Goal: Contribute content

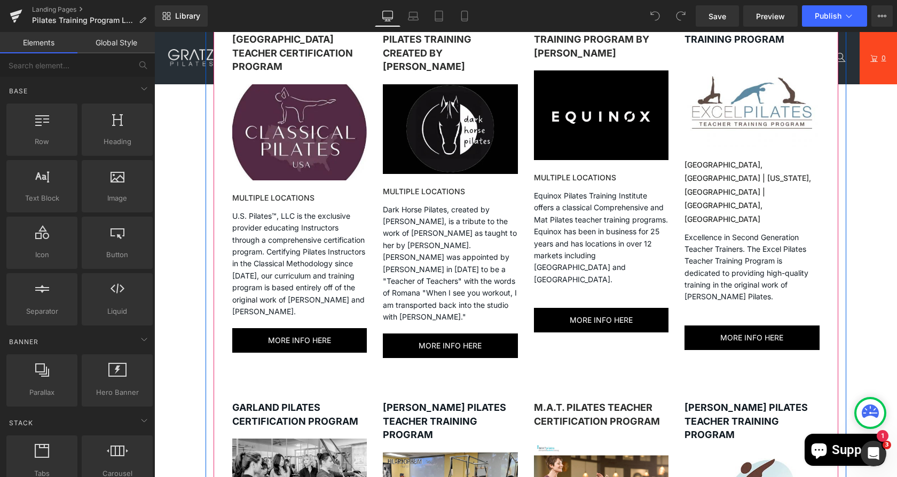
scroll to position [798, 0]
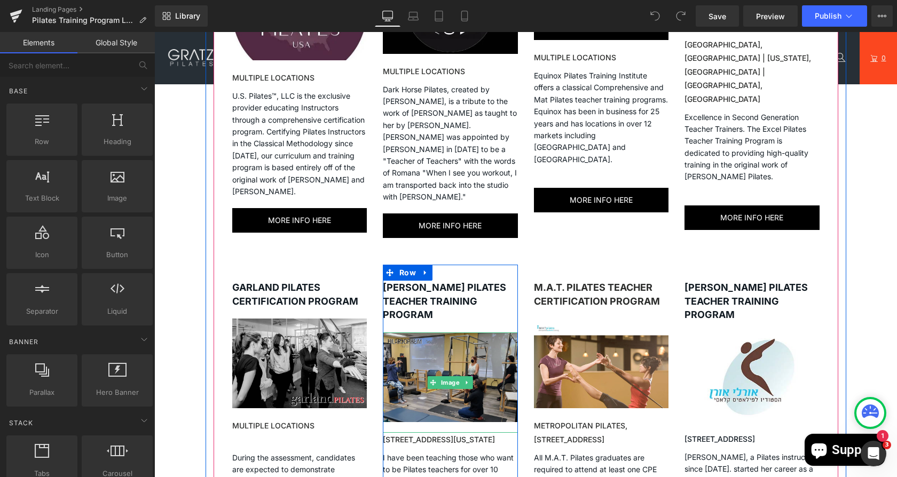
click at [460, 333] on img at bounding box center [450, 383] width 135 height 100
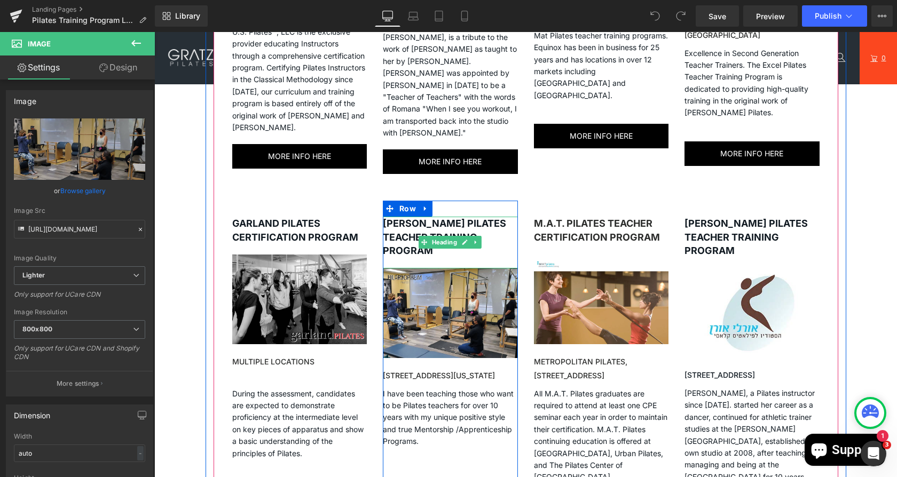
scroll to position [863, 0]
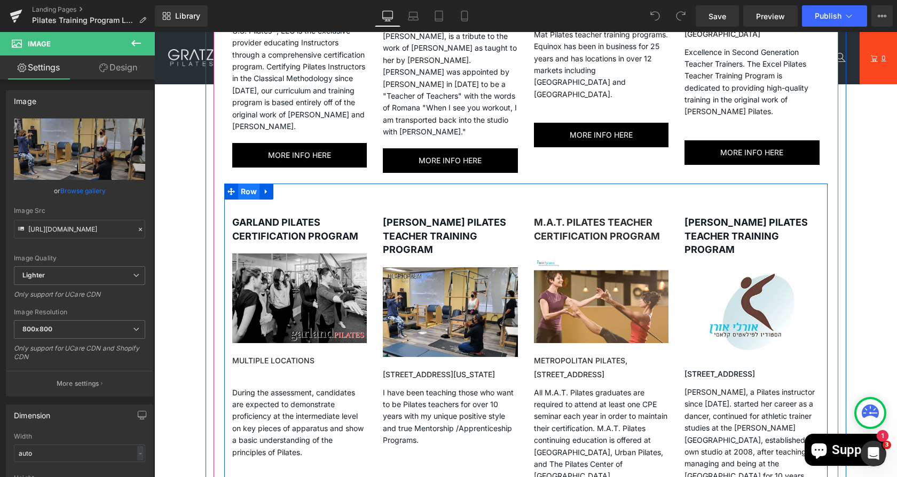
click at [239, 184] on span "Row" at bounding box center [249, 192] width 22 height 16
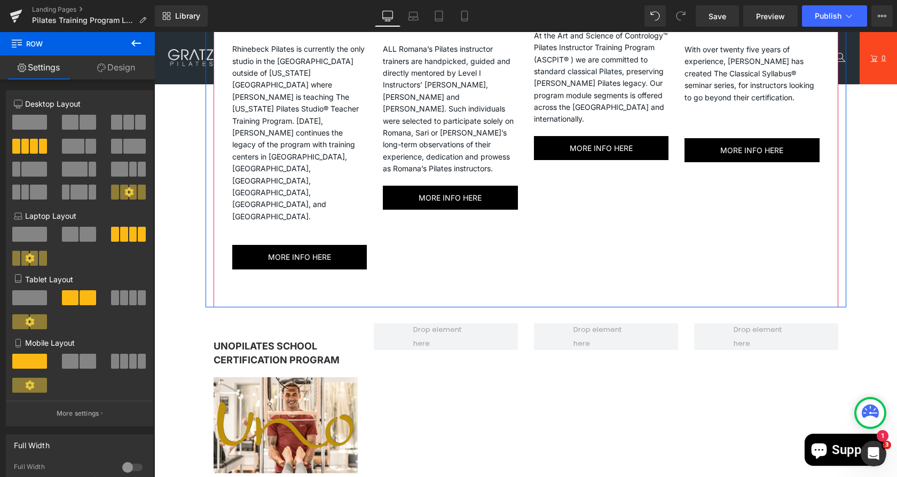
scroll to position [1927, 0]
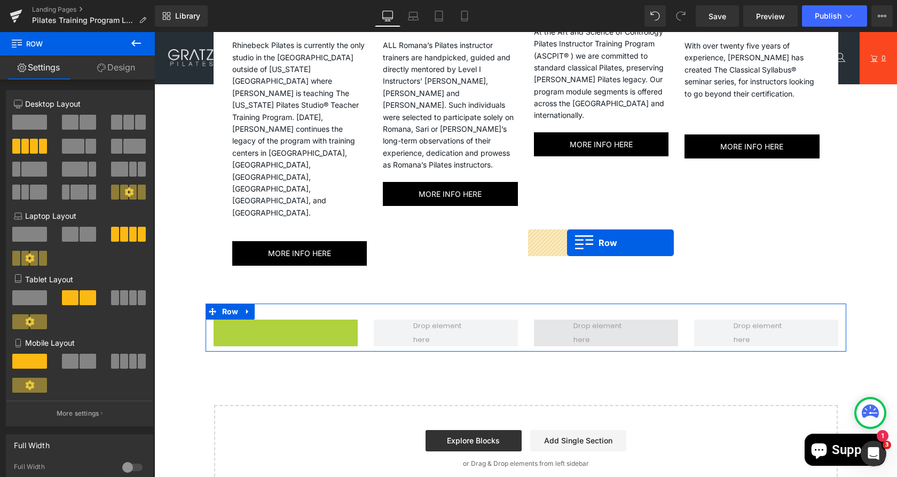
drag, startPoint x: 211, startPoint y: 237, endPoint x: 567, endPoint y: 242, distance: 355.6
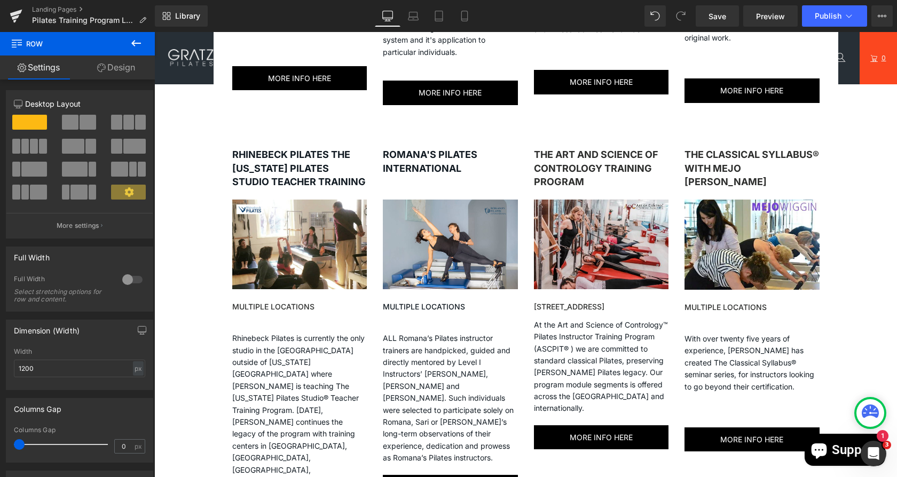
scroll to position [1599, 0]
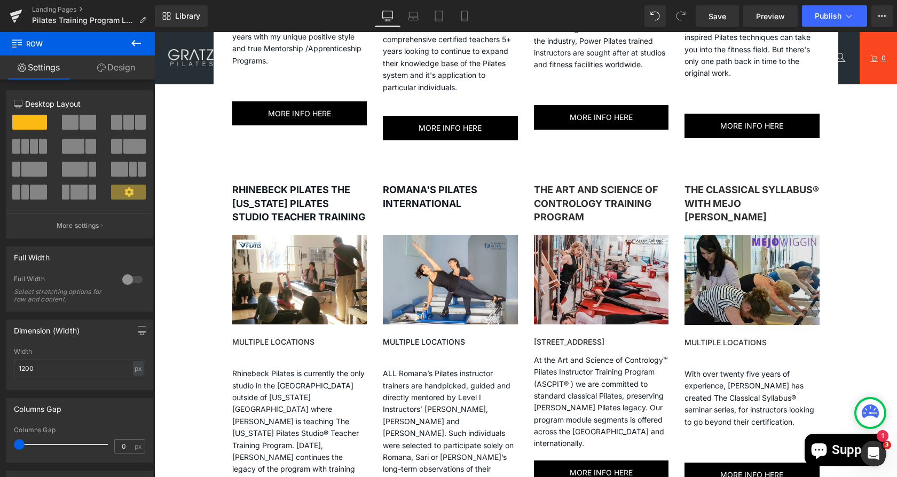
click at [733, 235] on div "Image" at bounding box center [751, 285] width 135 height 101
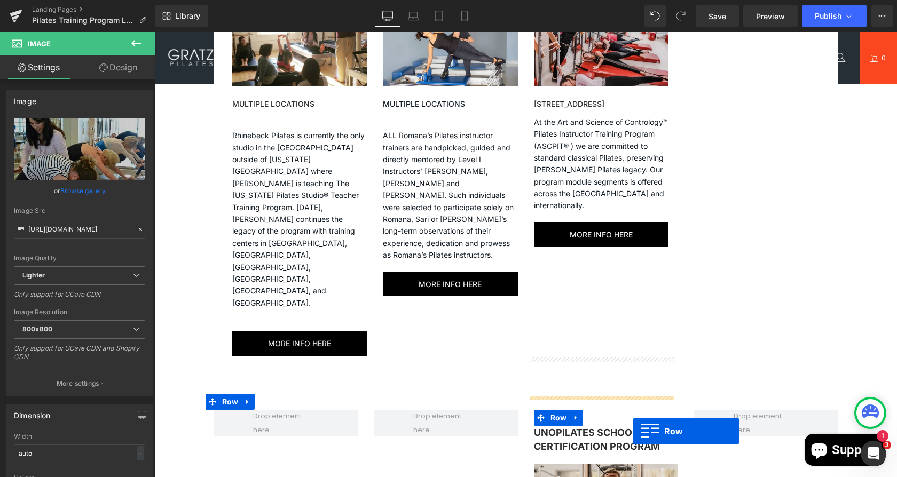
scroll to position [1869, 0]
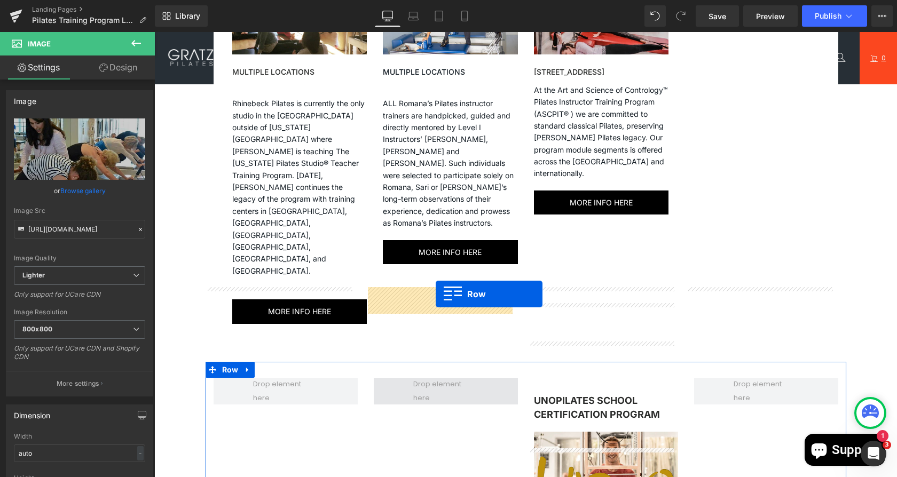
drag, startPoint x: 681, startPoint y: 145, endPoint x: 433, endPoint y: 296, distance: 289.7
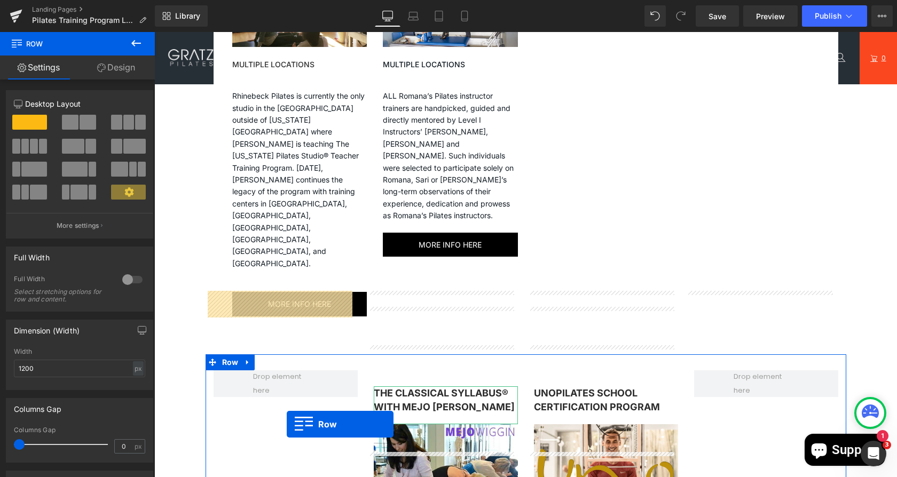
scroll to position [1898, 0]
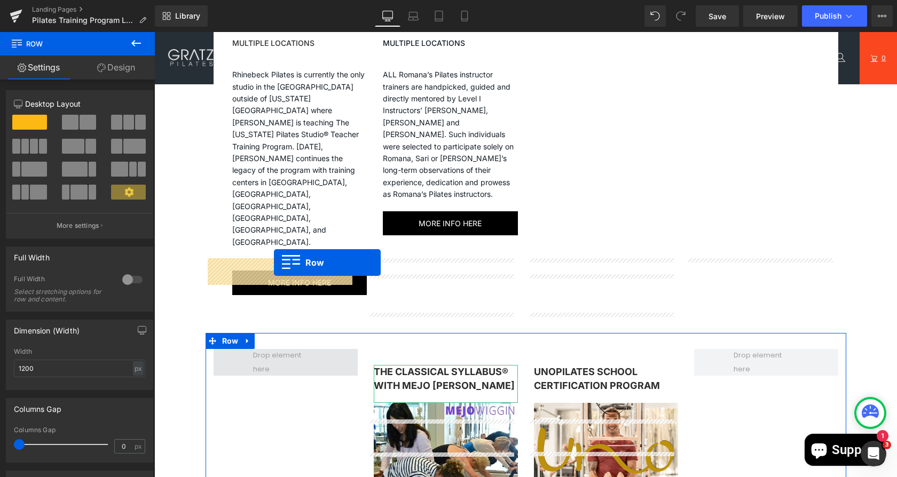
drag, startPoint x: 531, startPoint y: 99, endPoint x: 263, endPoint y: 266, distance: 315.1
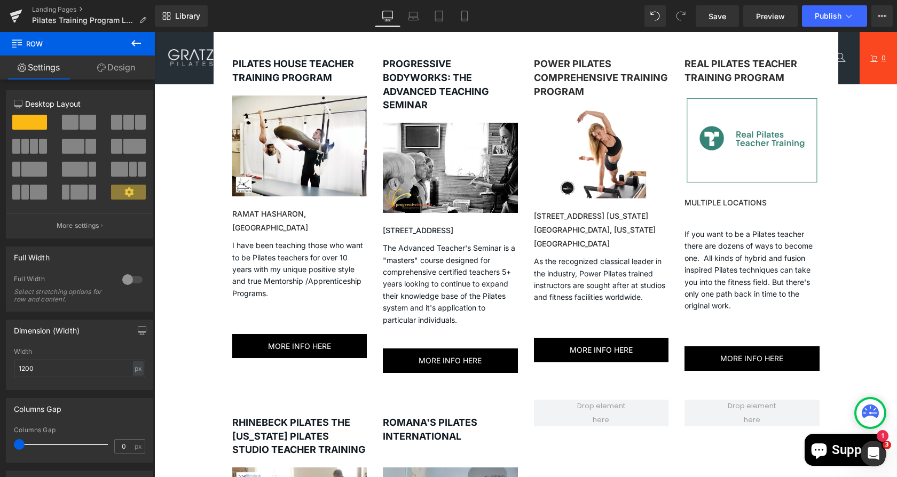
scroll to position [1492, 0]
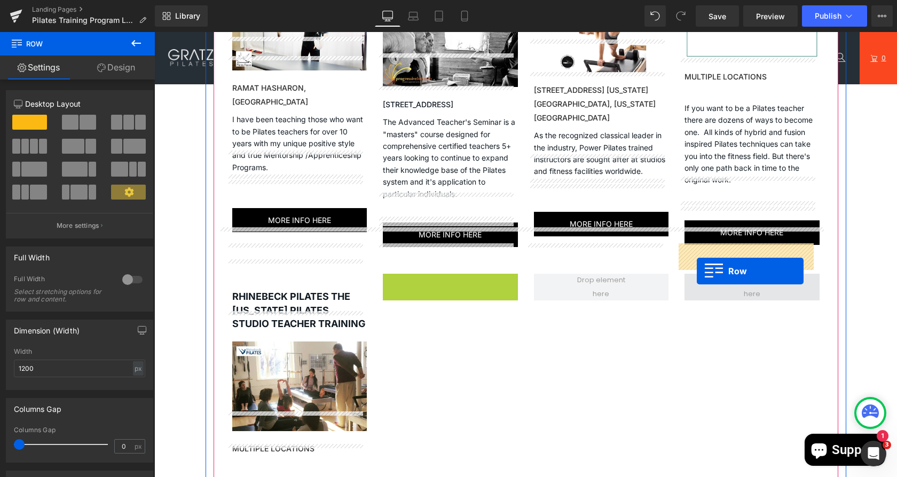
drag, startPoint x: 381, startPoint y: 253, endPoint x: 694, endPoint y: 263, distance: 313.0
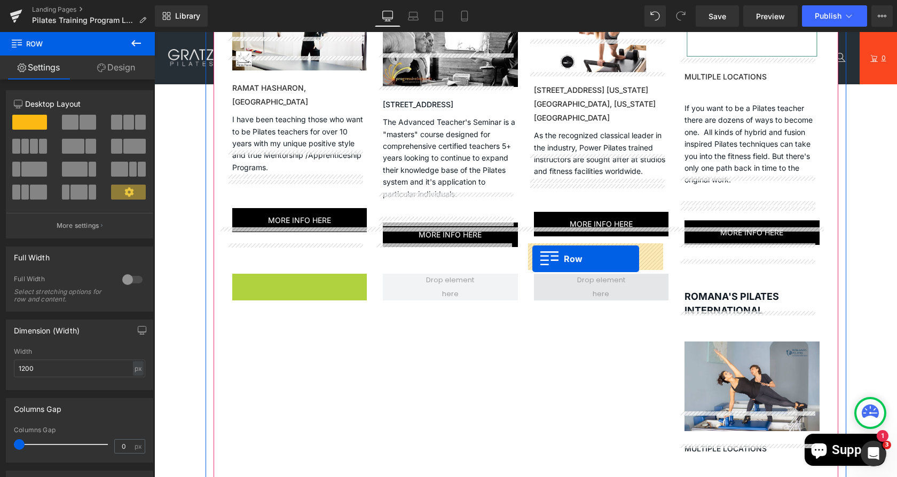
drag, startPoint x: 230, startPoint y: 249, endPoint x: 534, endPoint y: 259, distance: 304.4
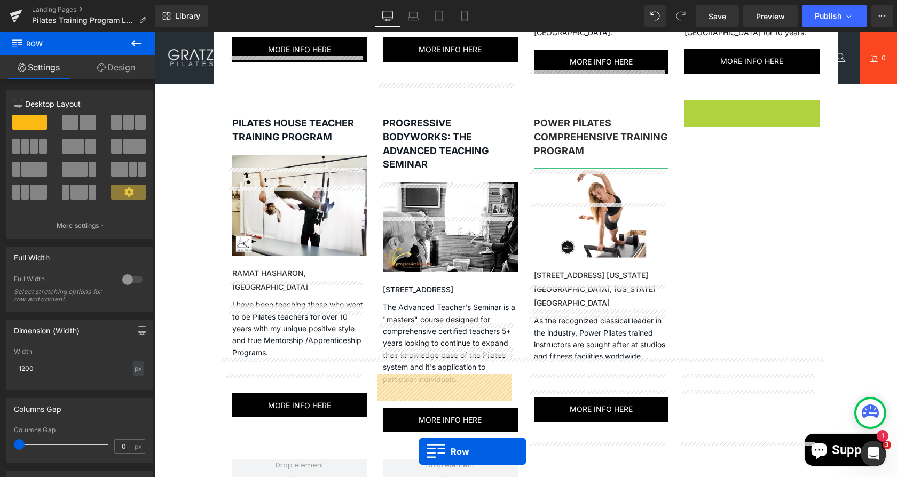
scroll to position [1458, 0]
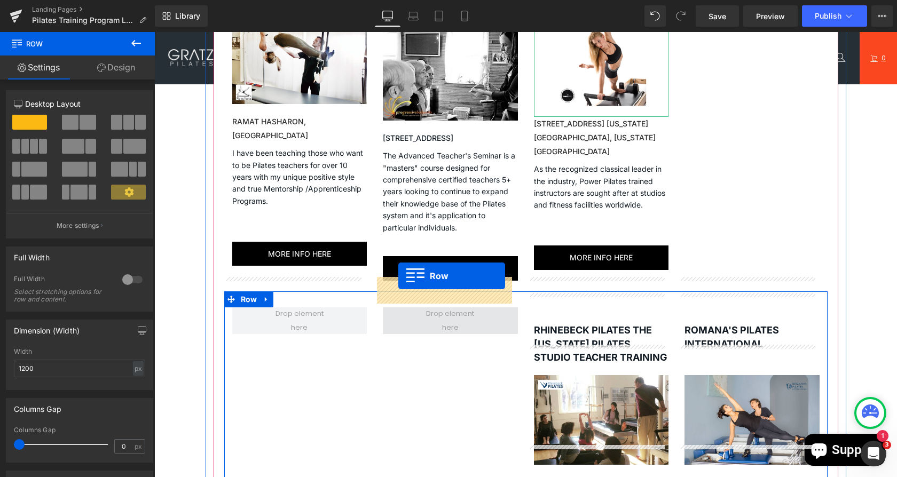
drag, startPoint x: 683, startPoint y: 64, endPoint x: 397, endPoint y: 286, distance: 361.5
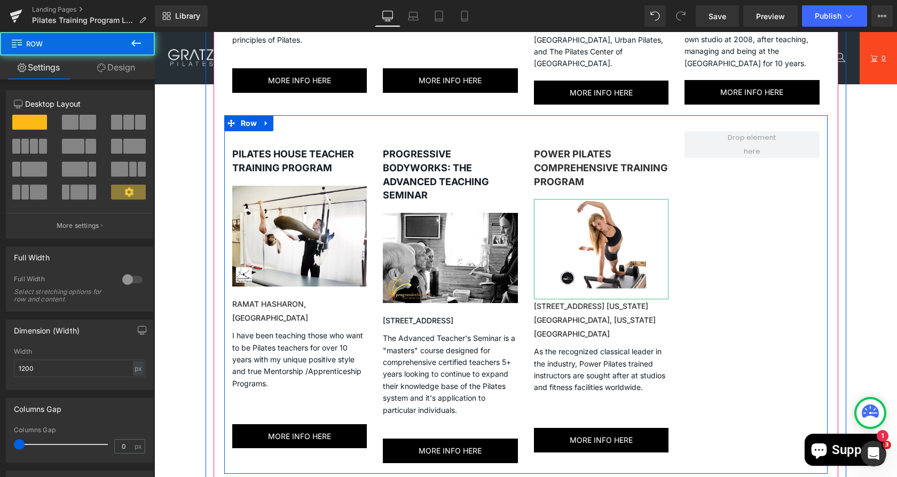
scroll to position [1275, 0]
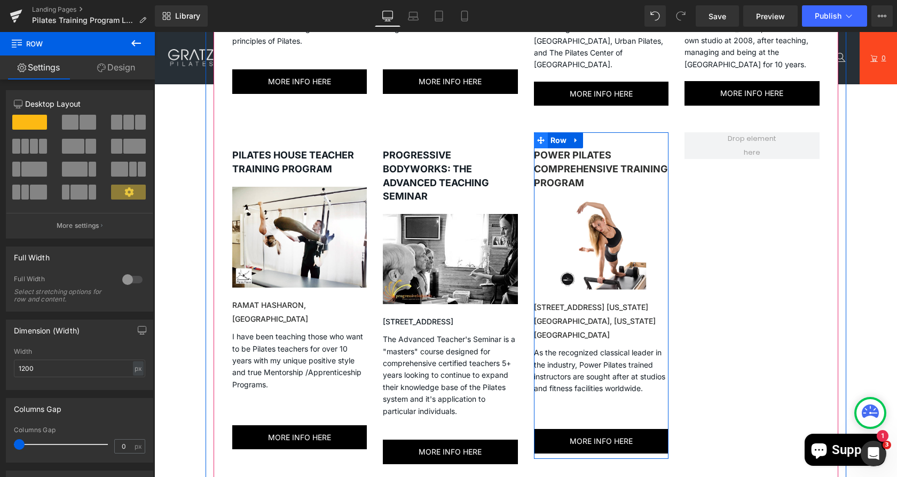
click at [534, 132] on span at bounding box center [541, 140] width 14 height 16
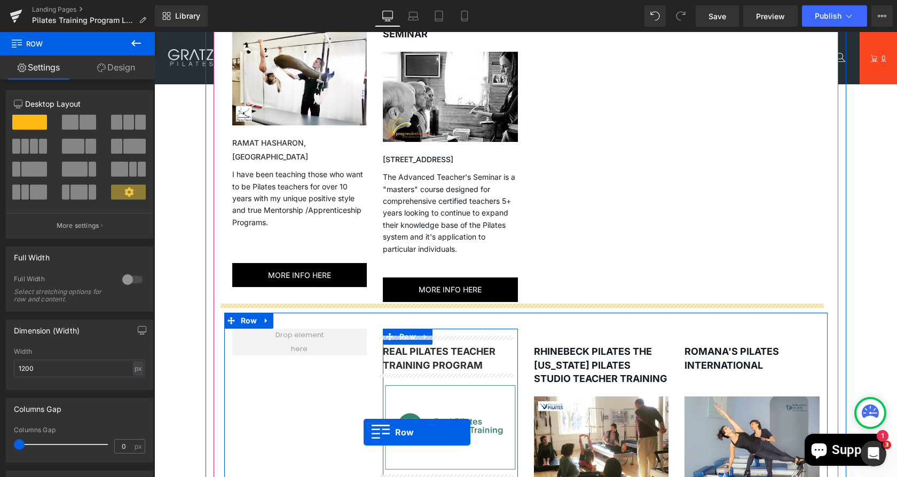
scroll to position [1448, 0]
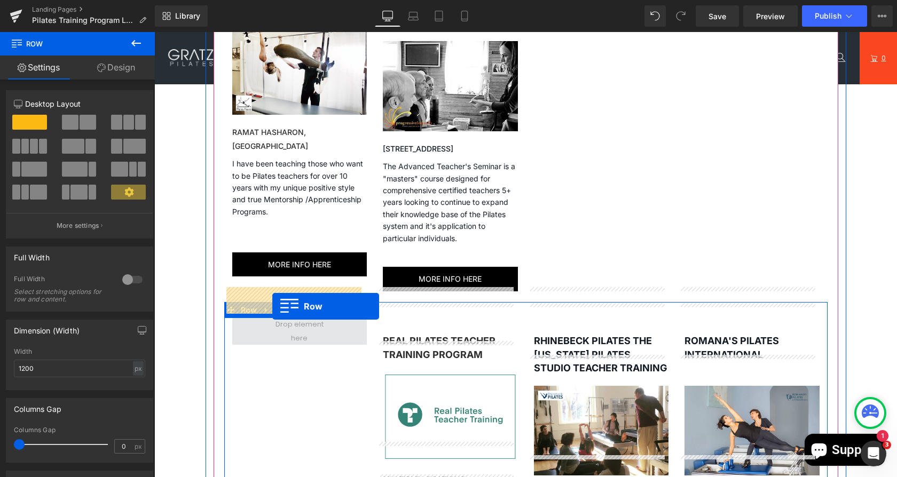
drag, startPoint x: 532, startPoint y: 96, endPoint x: 263, endPoint y: 309, distance: 342.7
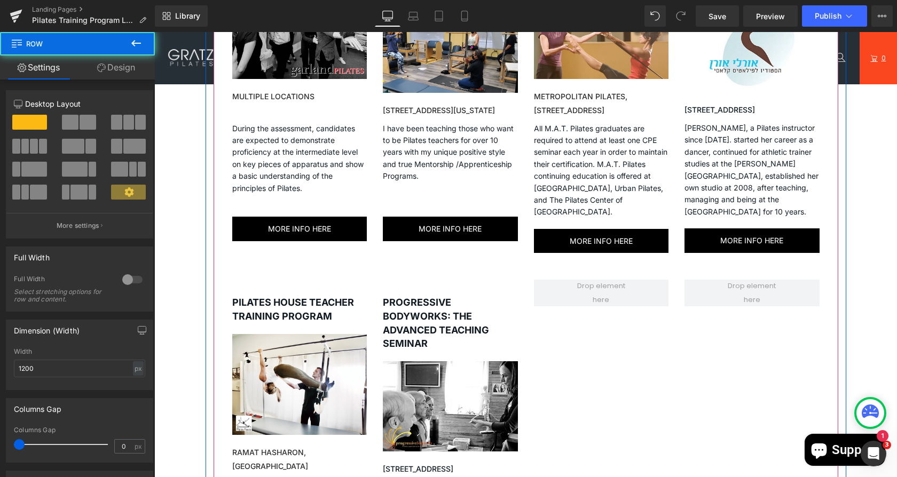
scroll to position [1127, 0]
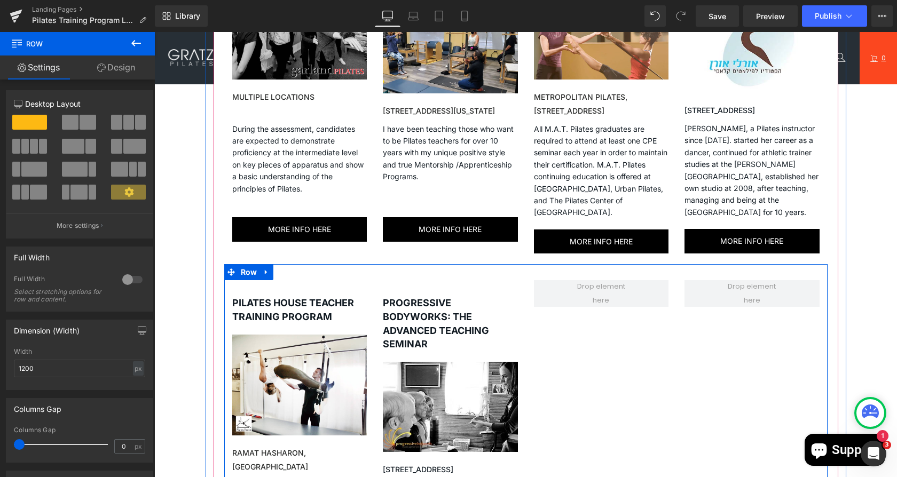
click at [383, 296] on div "PROGRESSIVE BODYWORKS: THE ADVANCED TEACHING SEMINAR Heading" at bounding box center [450, 328] width 135 height 65
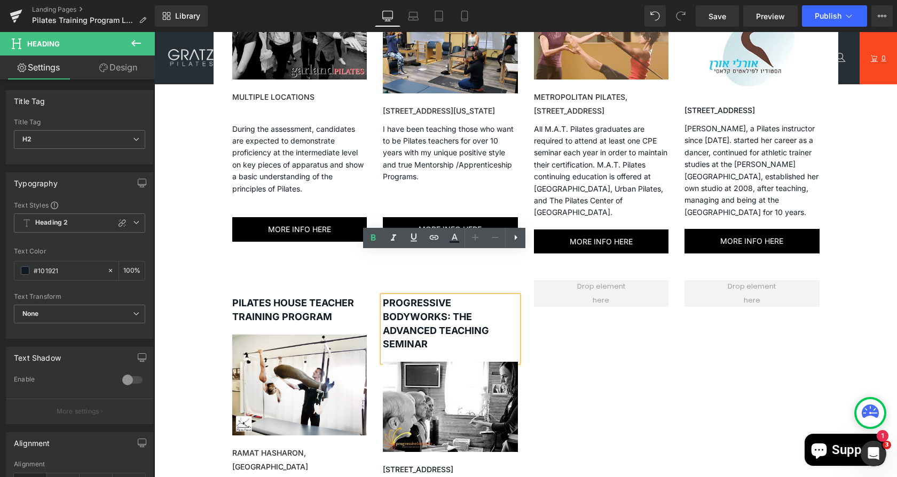
click at [593, 356] on div "PILATES HOUSE TEACHER TRAINING PROGRAM Heading Image [PERSON_NAME], [GEOGRAPHIC…" at bounding box center [525, 443] width 603 height 359
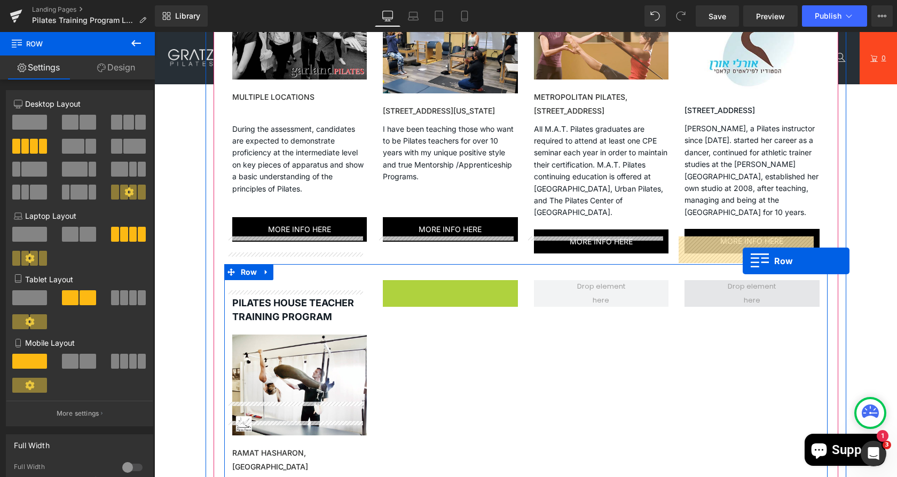
drag, startPoint x: 382, startPoint y: 241, endPoint x: 727, endPoint y: 254, distance: 345.6
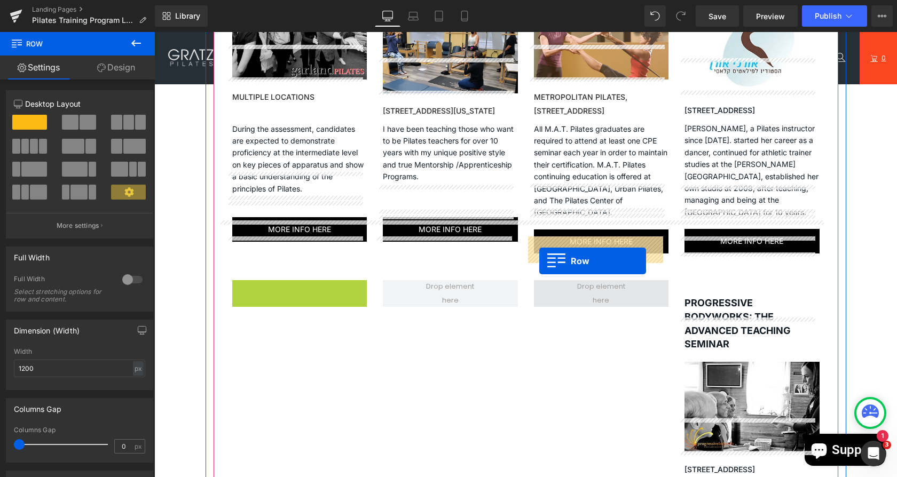
drag, startPoint x: 231, startPoint y: 241, endPoint x: 542, endPoint y: 259, distance: 311.7
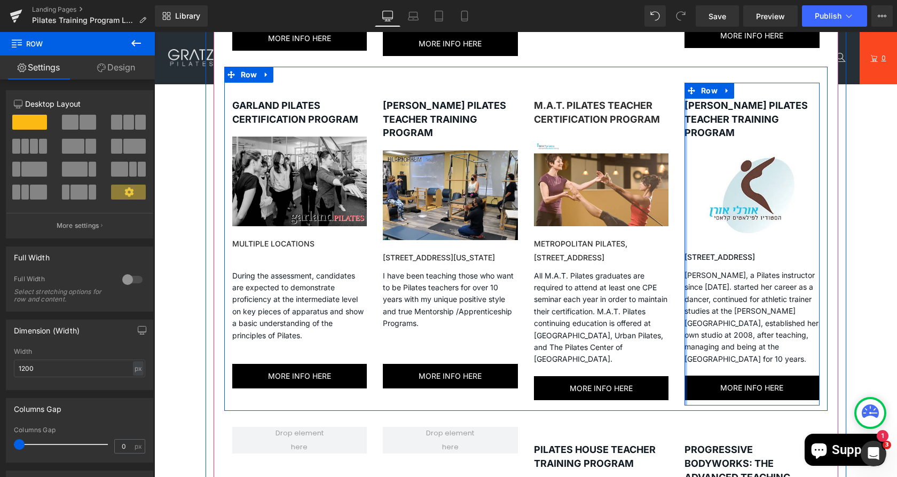
scroll to position [981, 0]
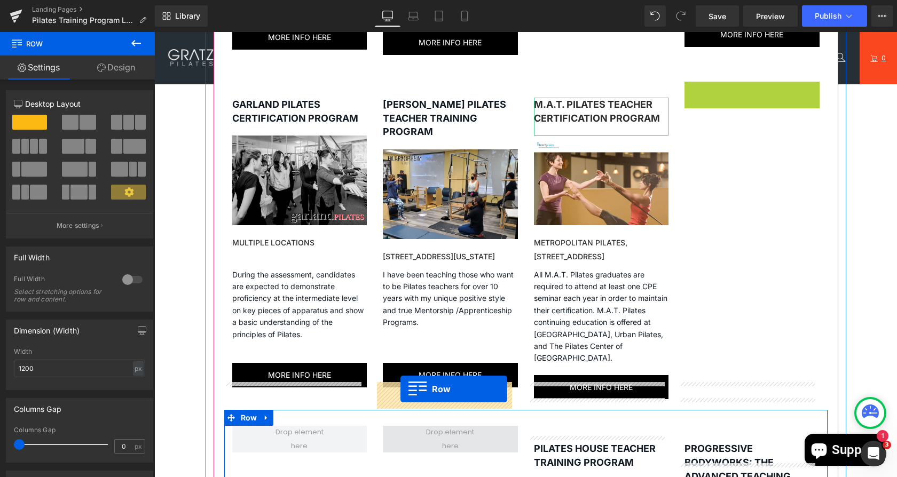
drag, startPoint x: 683, startPoint y: 44, endPoint x: 400, endPoint y: 389, distance: 445.7
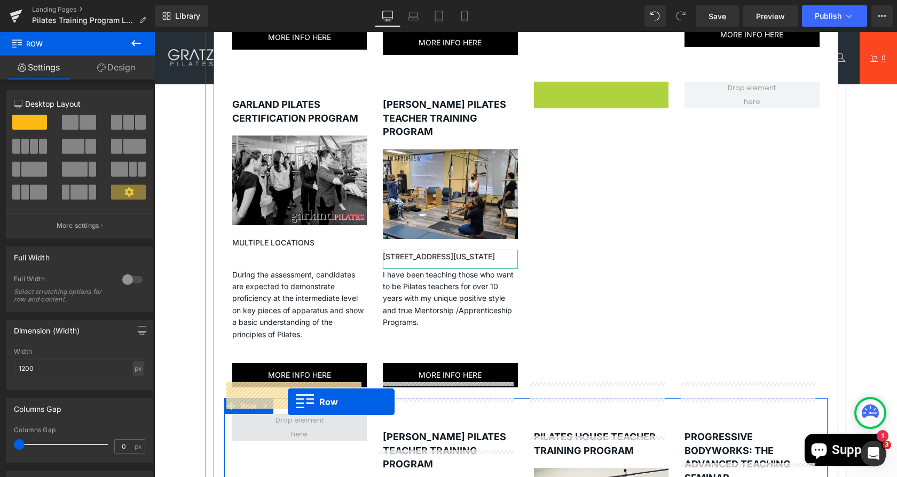
drag, startPoint x: 534, startPoint y: 45, endPoint x: 278, endPoint y: 400, distance: 437.8
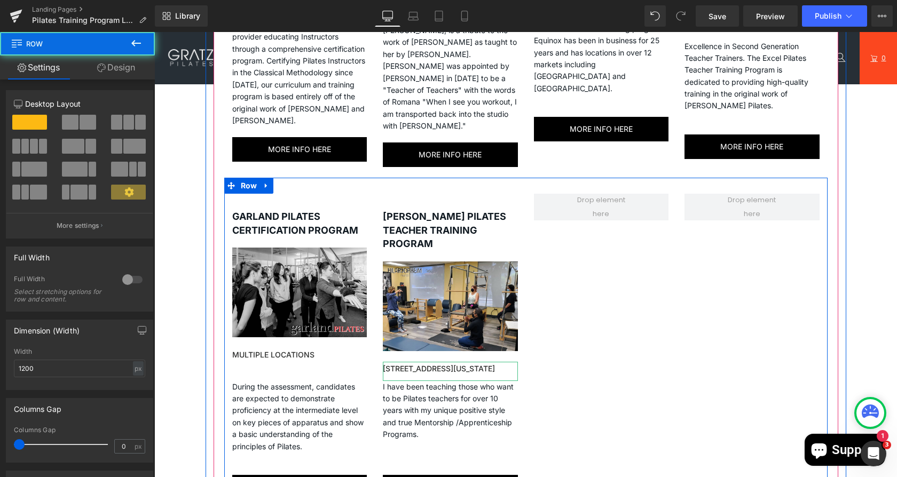
scroll to position [855, 0]
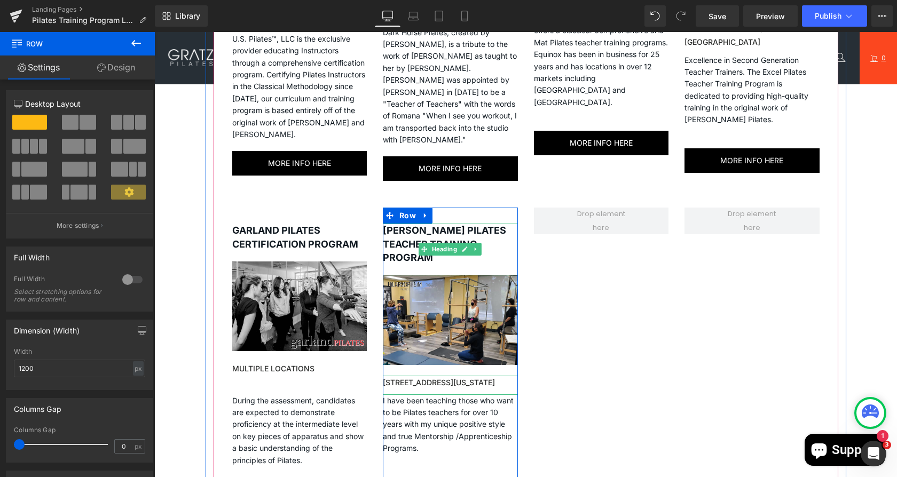
click at [442, 225] on strong "[PERSON_NAME] PILATES TEACHER TRAINING PROGRAM" at bounding box center [444, 244] width 123 height 38
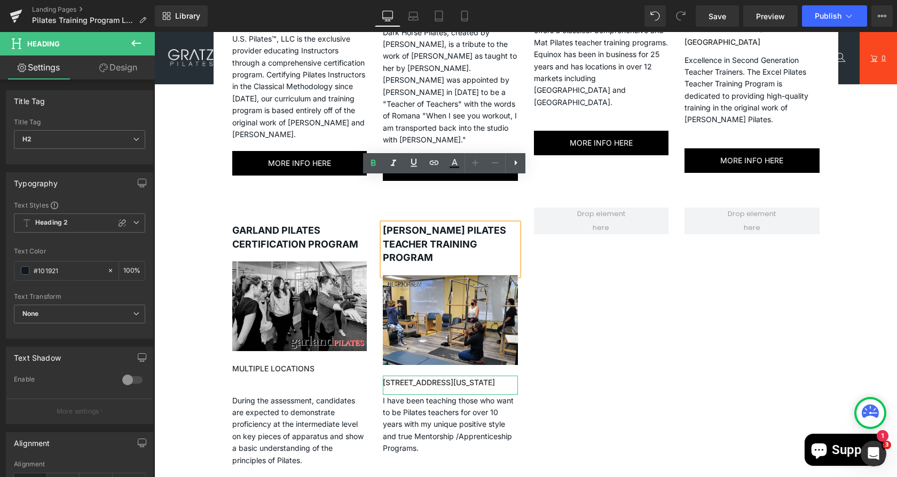
click at [595, 253] on div "GARLAND PILATES CERTIFICATION PROGRAM Heading Image MULTIPLE LOCATIONS Heading …" at bounding box center [525, 358] width 603 height 333
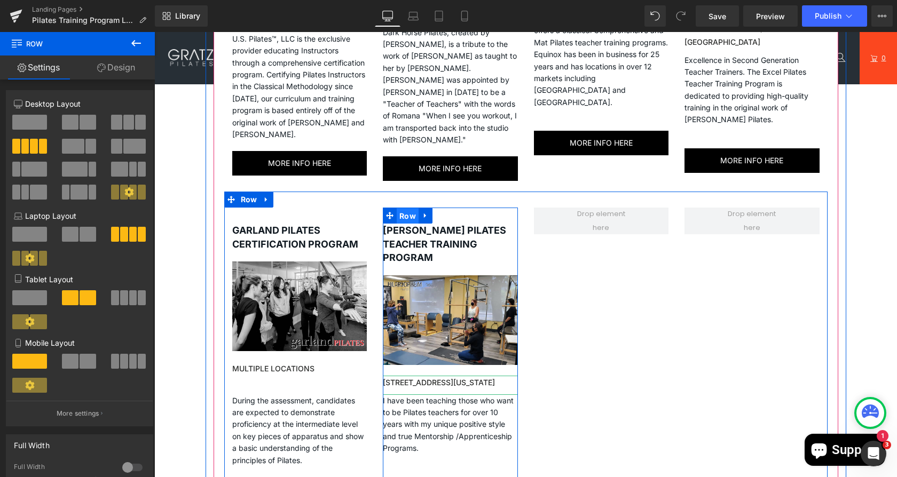
click at [398, 208] on span "Row" at bounding box center [408, 216] width 22 height 16
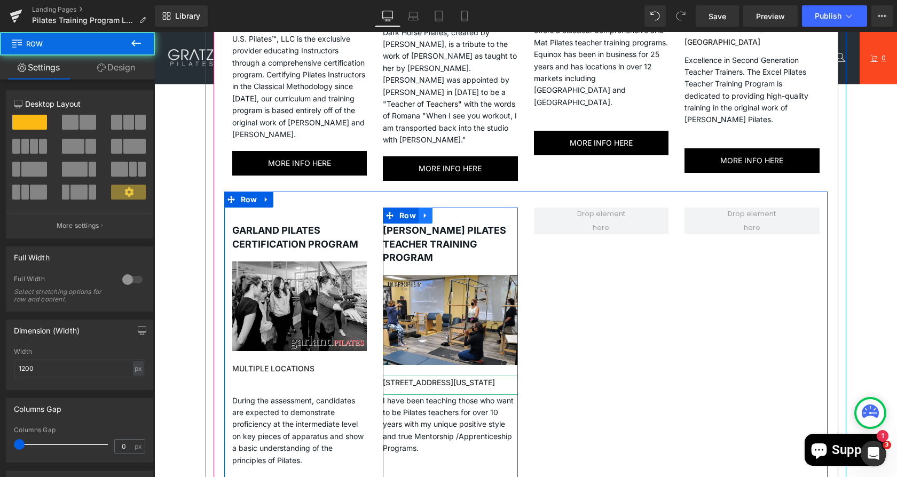
click at [419, 208] on link at bounding box center [426, 216] width 14 height 16
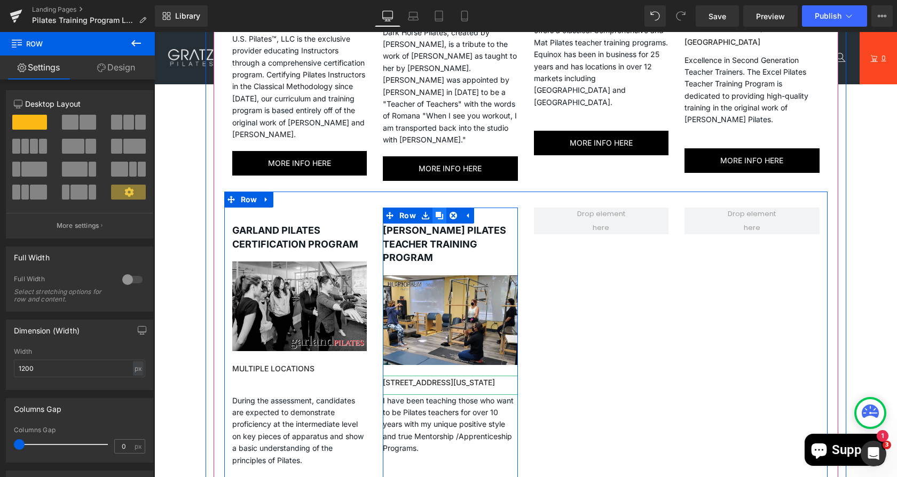
click at [436, 212] on icon at bounding box center [439, 215] width 7 height 7
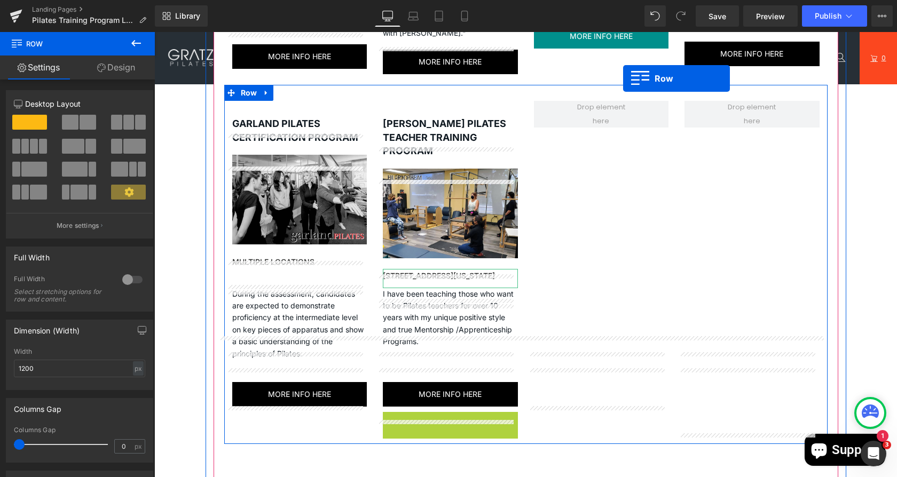
scroll to position [865, 0]
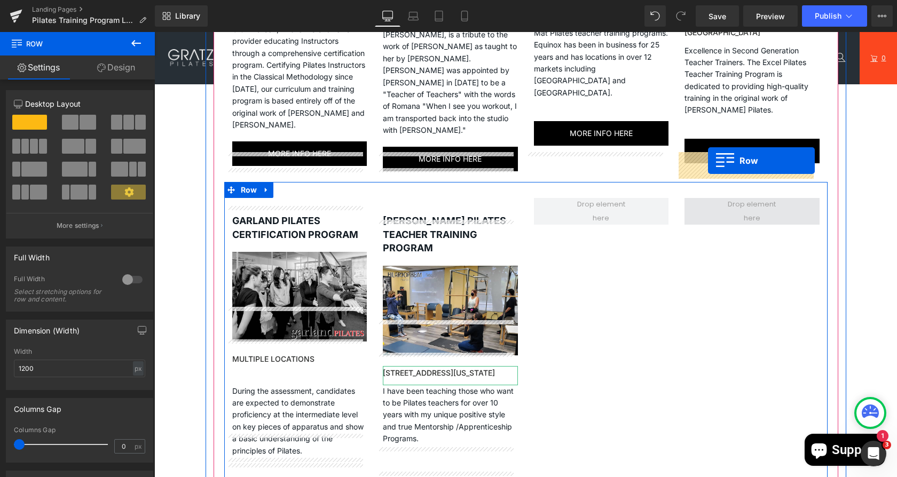
drag, startPoint x: 382, startPoint y: 159, endPoint x: 706, endPoint y: 160, distance: 324.6
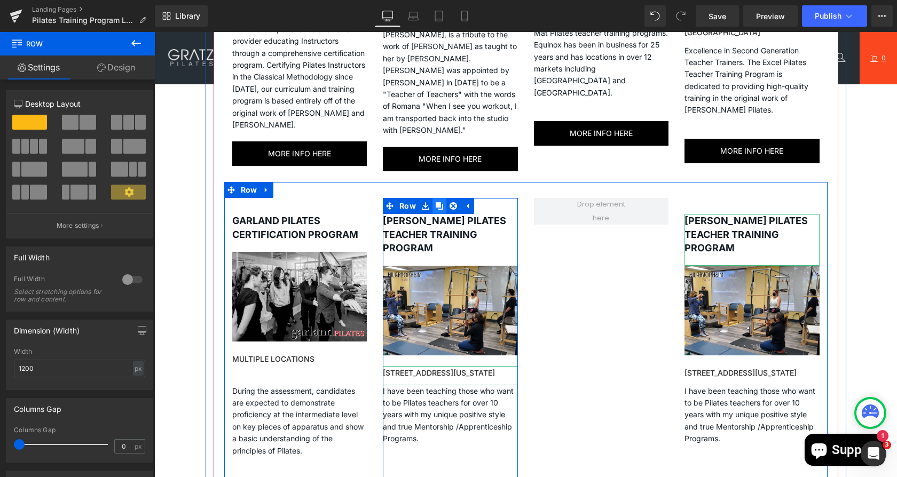
click at [436, 202] on icon at bounding box center [439, 205] width 7 height 7
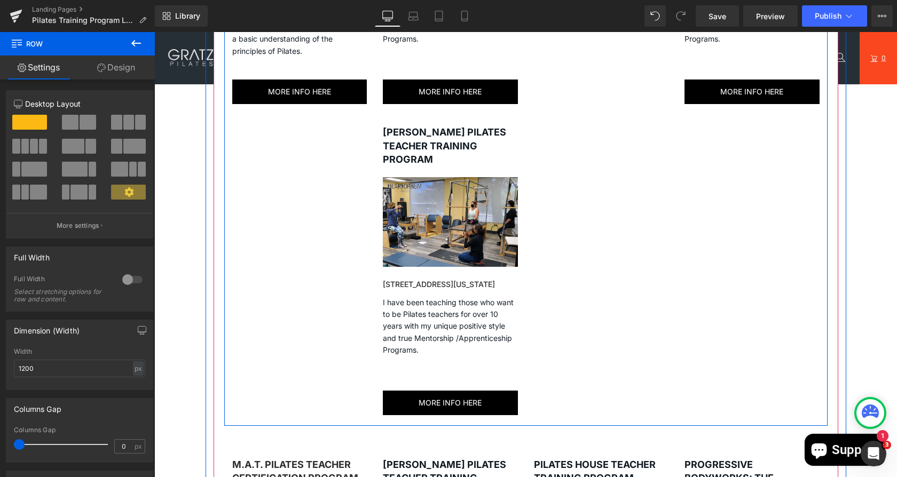
scroll to position [1267, 0]
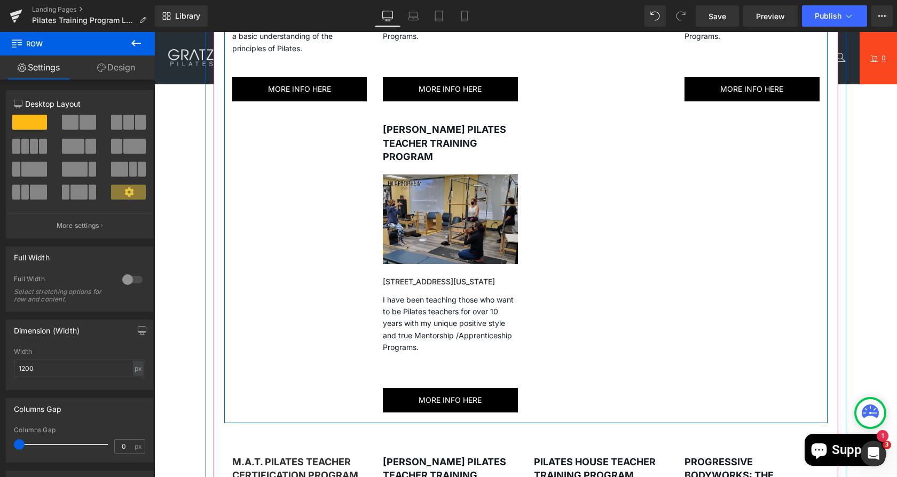
click at [440, 181] on img at bounding box center [450, 225] width 135 height 100
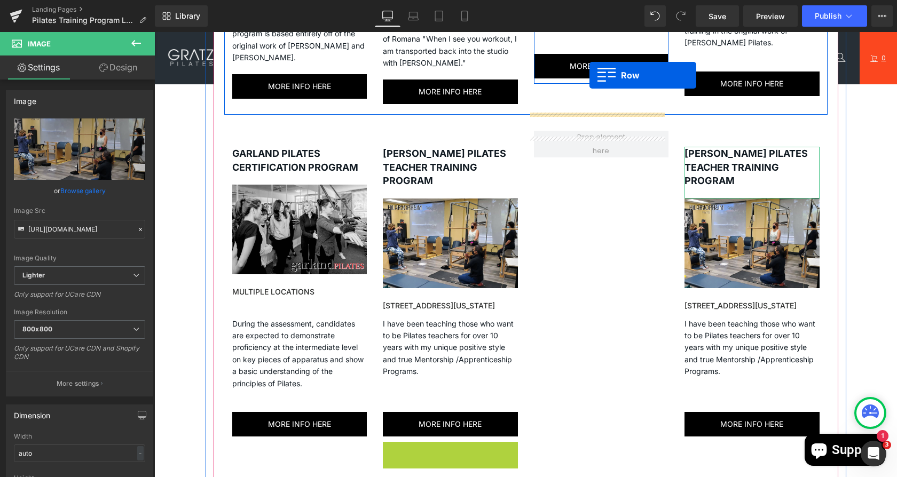
scroll to position [835, 0]
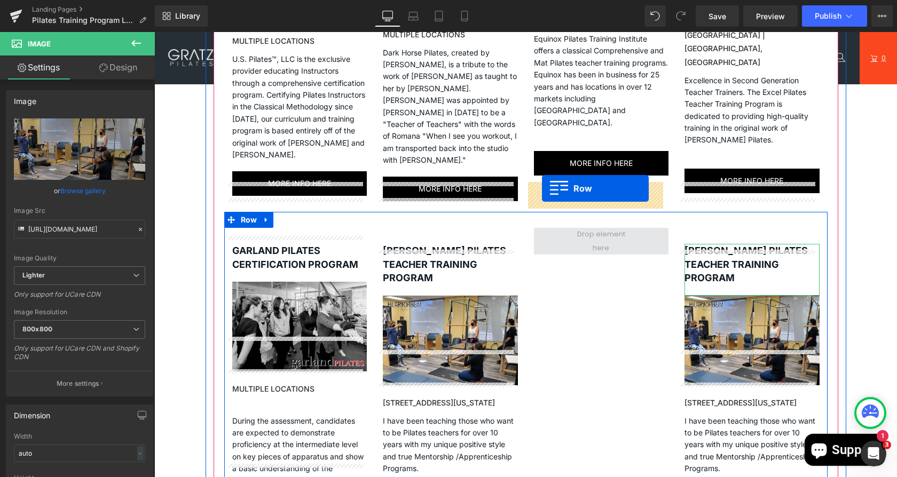
drag, startPoint x: 439, startPoint y: 96, endPoint x: 541, endPoint y: 187, distance: 137.6
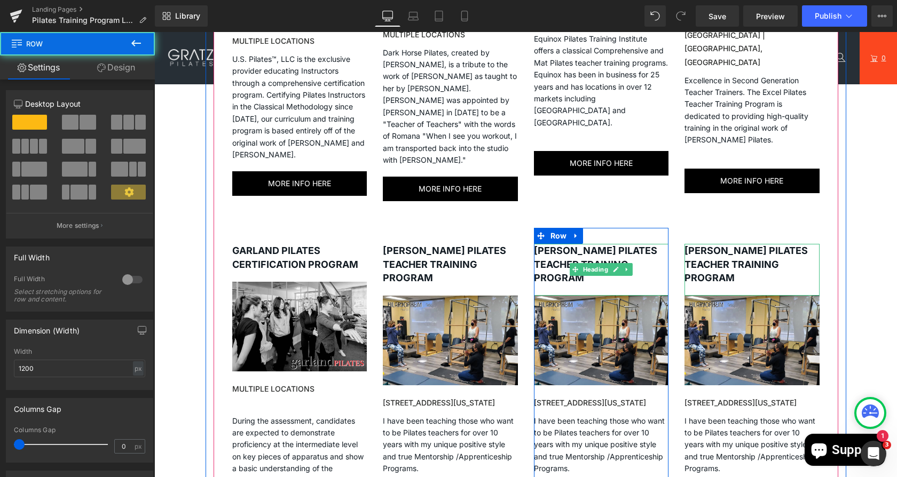
click at [587, 244] on h2 "[PERSON_NAME] PILATES TEACHER TRAINING PROGRAM" at bounding box center [601, 264] width 135 height 41
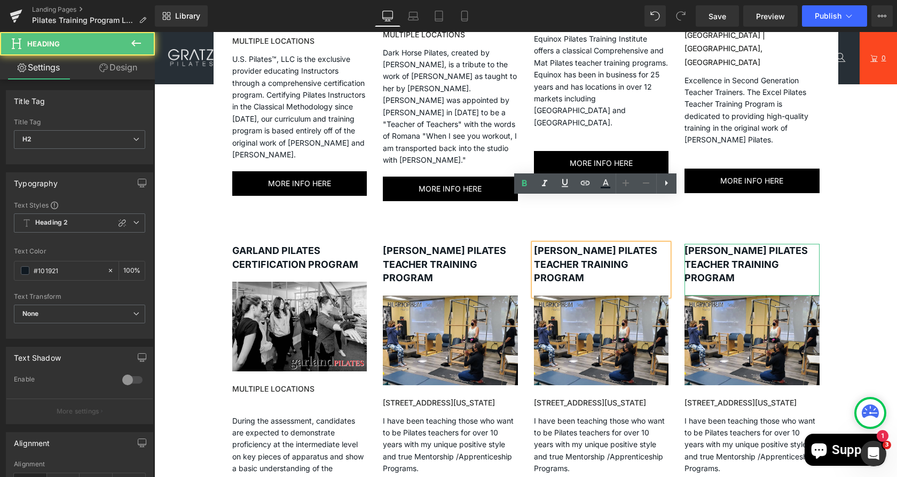
click at [578, 244] on h2 "[PERSON_NAME] PILATES TEACHER TRAINING PROGRAM" at bounding box center [601, 264] width 135 height 41
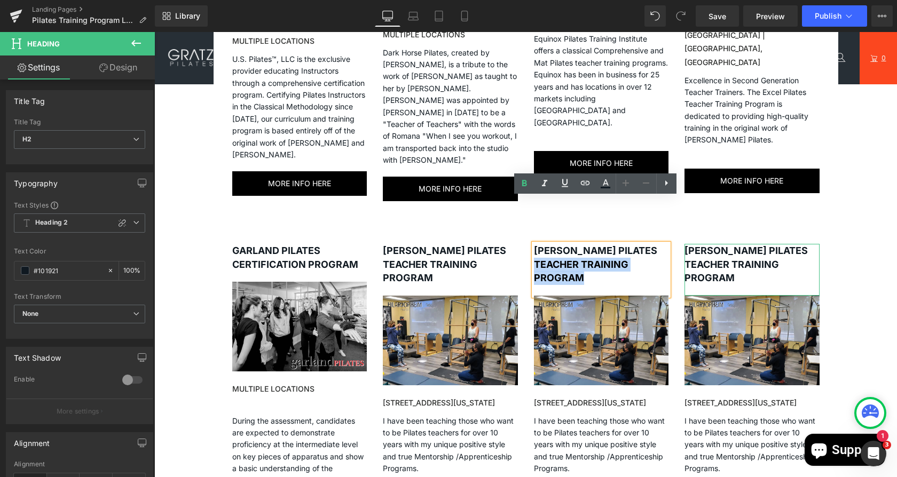
drag, startPoint x: 590, startPoint y: 226, endPoint x: 529, endPoint y: 217, distance: 62.6
click at [534, 244] on h2 "[PERSON_NAME] PILATES TEACHER TRAINING PROGRAM" at bounding box center [601, 264] width 135 height 41
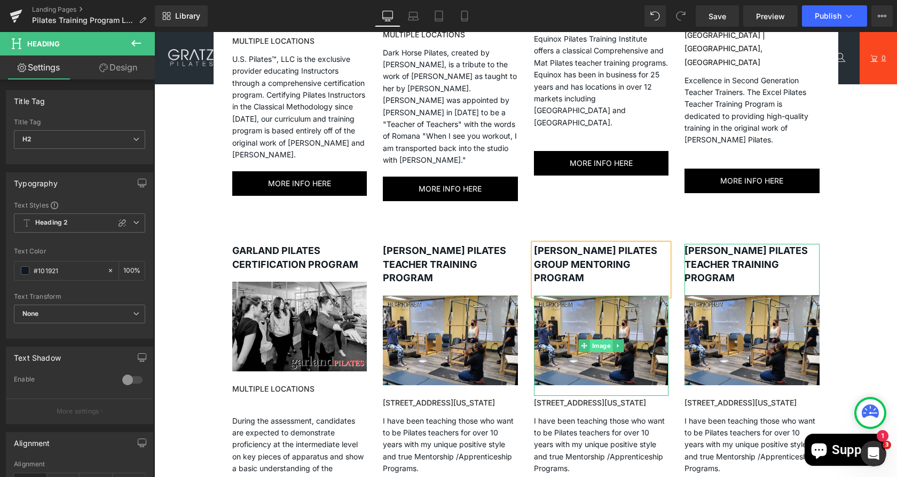
click at [590, 340] on span "Image" at bounding box center [600, 346] width 23 height 13
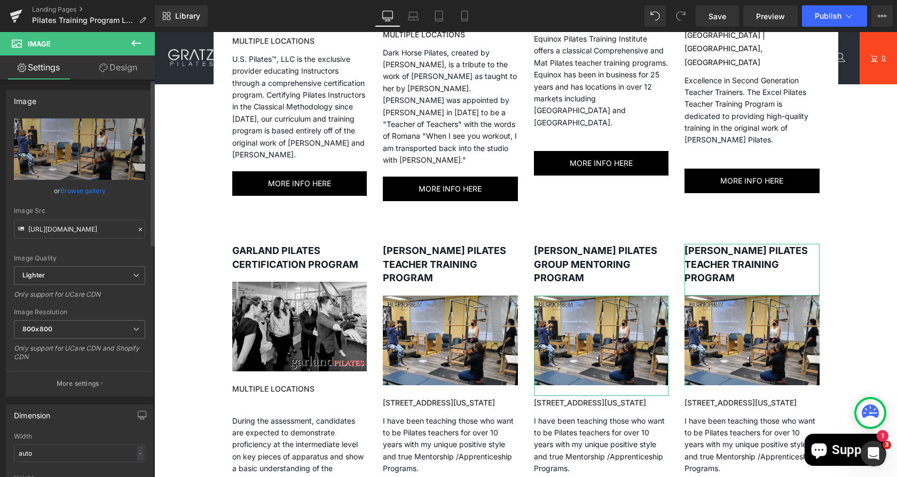
click at [76, 184] on link "Browse gallery" at bounding box center [82, 191] width 45 height 19
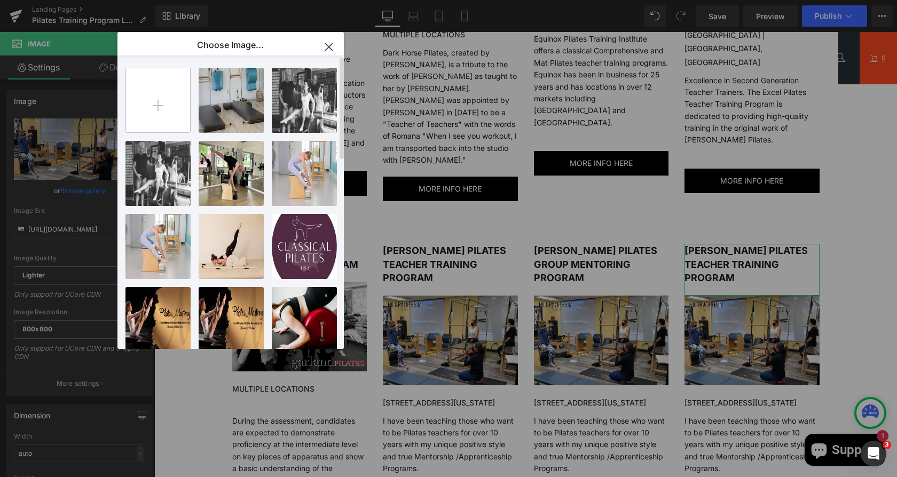
click at [179, 94] on input "file" at bounding box center [158, 100] width 64 height 64
type input "C:\fakepath\IMG_9010 (1).webp"
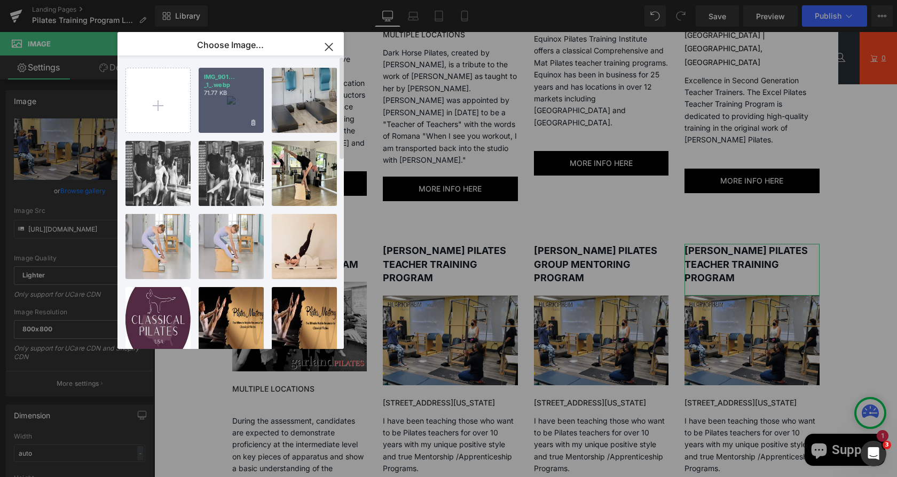
click at [230, 96] on p "71.77 KB" at bounding box center [231, 93] width 54 height 8
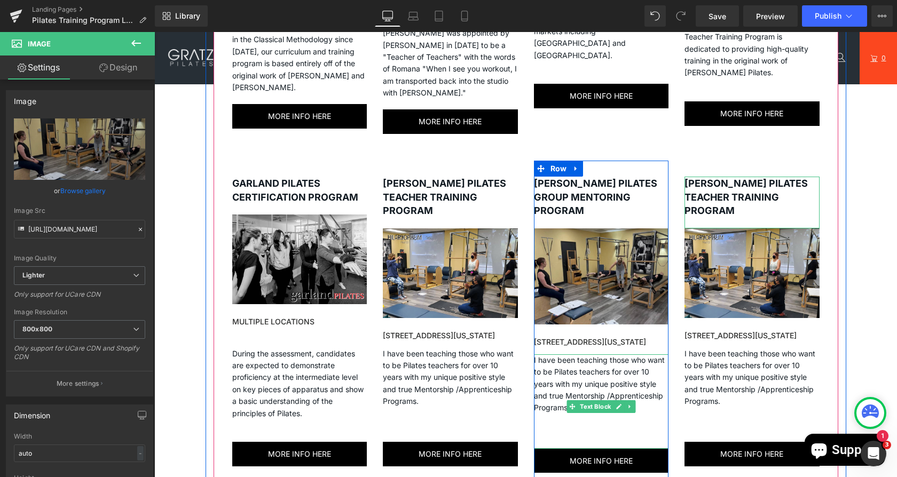
scroll to position [903, 0]
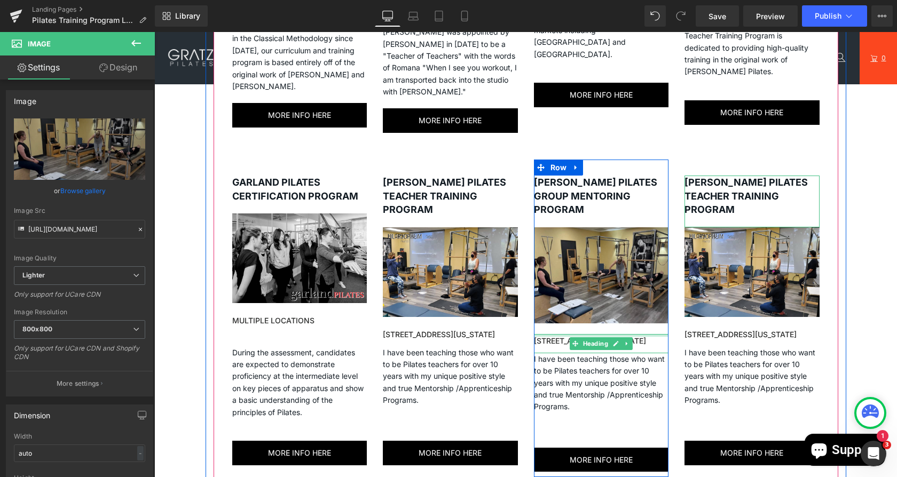
click at [535, 334] on div "[STREET_ADDRESS][US_STATE] Heading" at bounding box center [601, 343] width 135 height 19
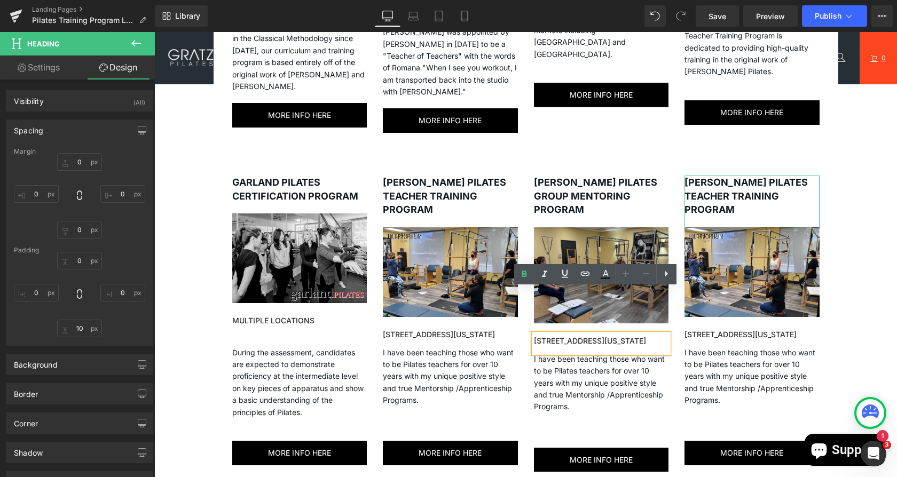
click at [534, 334] on h3 "[STREET_ADDRESS][US_STATE]" at bounding box center [601, 341] width 135 height 14
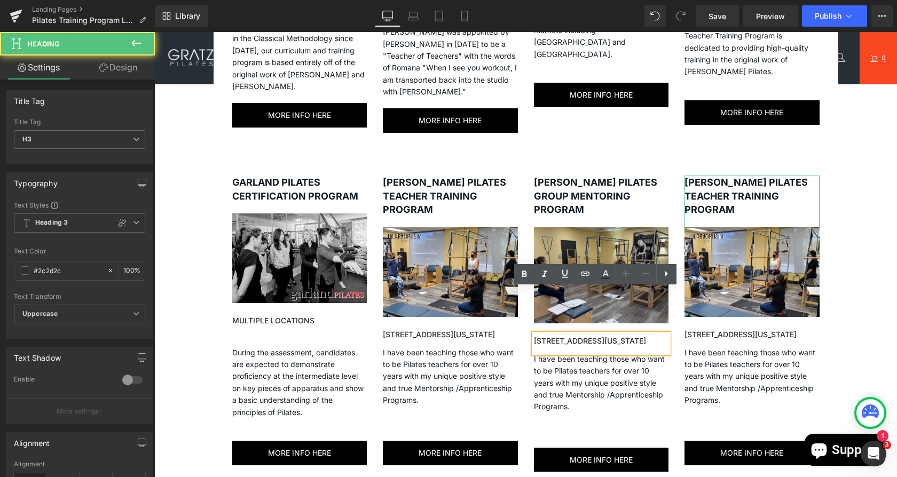
click at [605, 362] on p "I have been teaching those who want to be Pilates teachers for over 10 years wi…" at bounding box center [601, 395] width 135 height 84
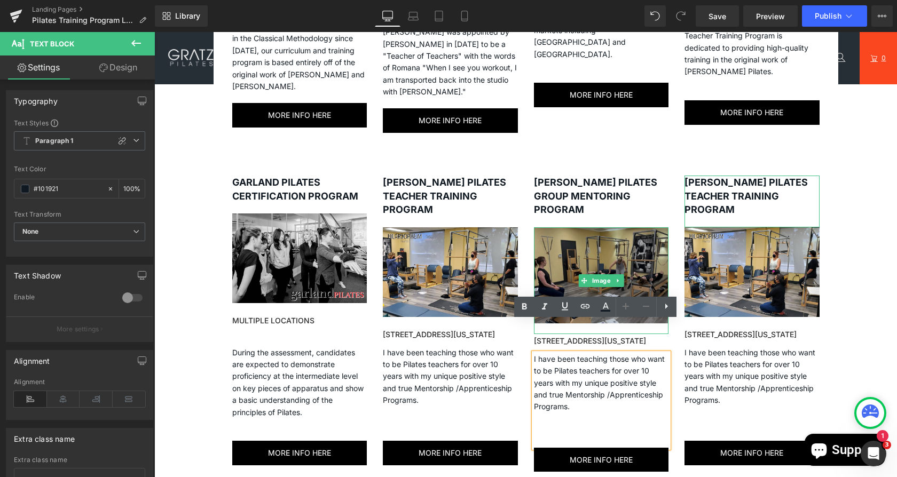
click at [590, 227] on img at bounding box center [601, 280] width 135 height 107
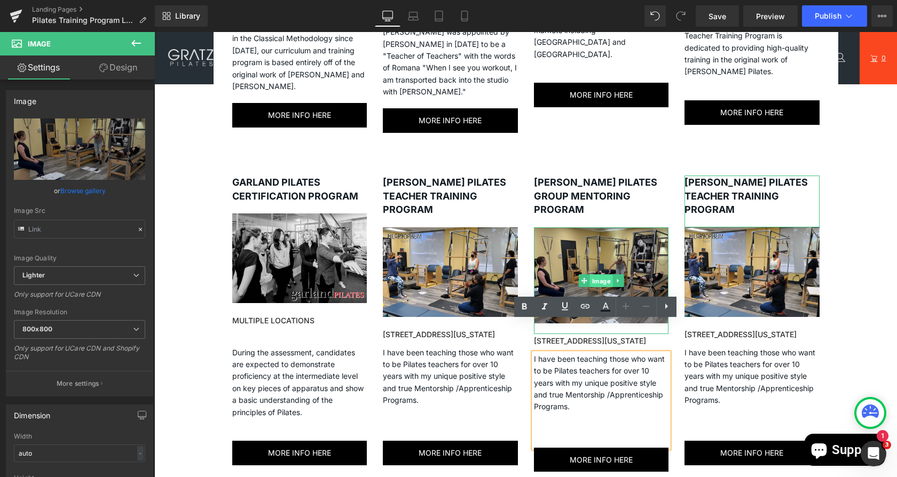
click at [590, 275] on span "Image" at bounding box center [600, 281] width 23 height 13
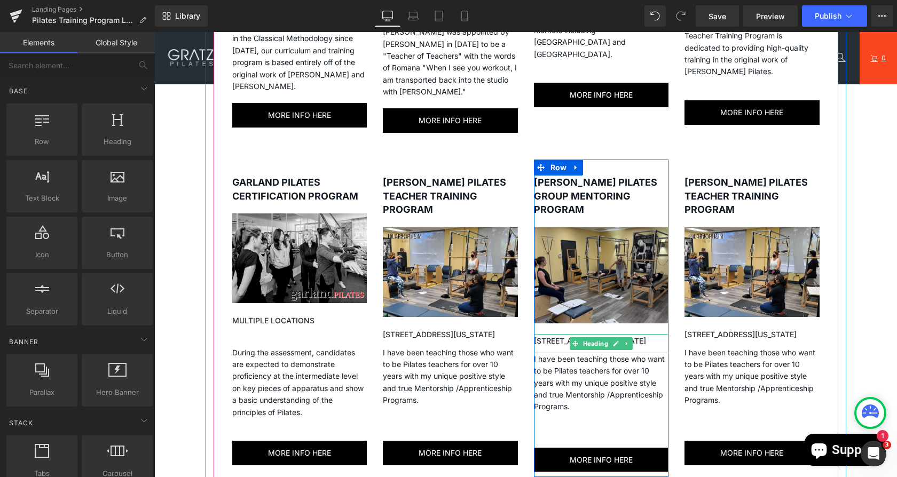
click at [555, 334] on h3 "[STREET_ADDRESS][US_STATE]" at bounding box center [601, 341] width 135 height 14
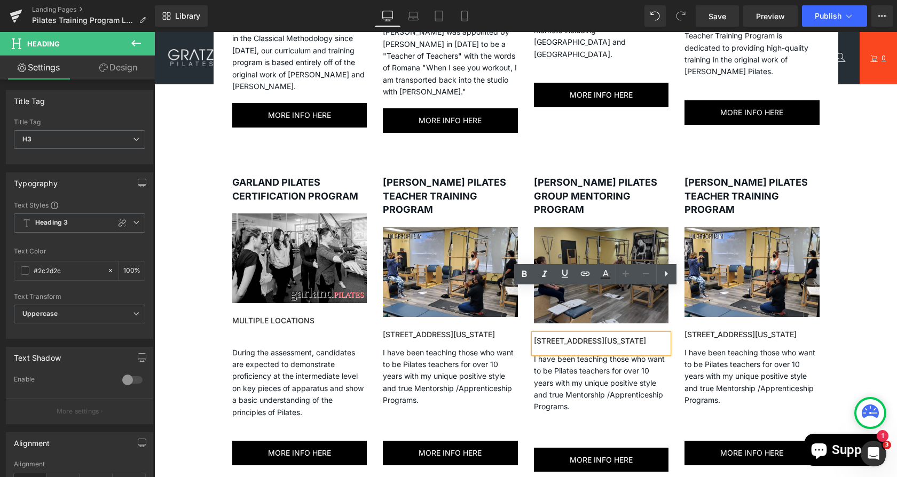
click at [585, 227] on img at bounding box center [601, 280] width 135 height 107
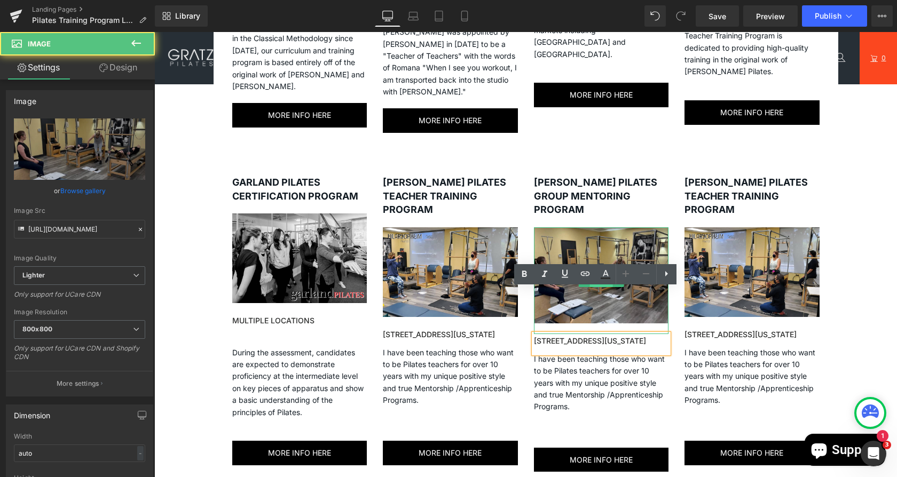
click at [591, 274] on span "Image" at bounding box center [600, 280] width 23 height 13
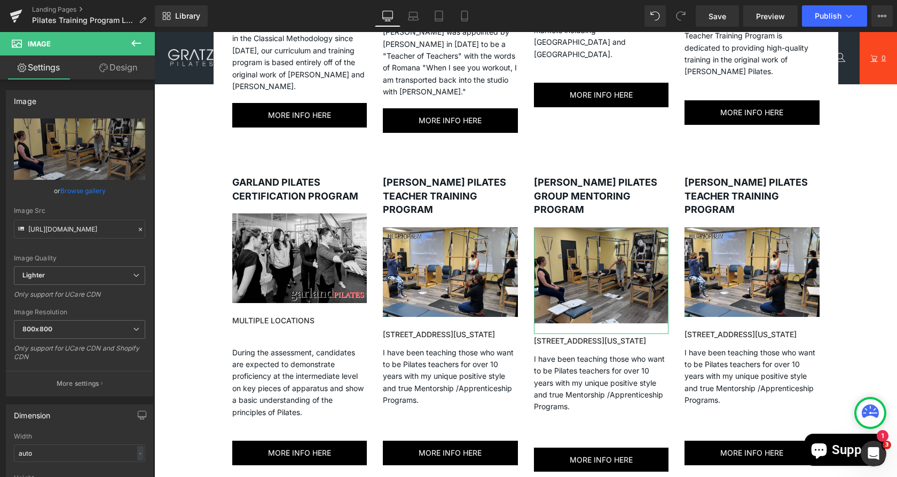
click at [122, 70] on link "Design" at bounding box center [118, 68] width 77 height 24
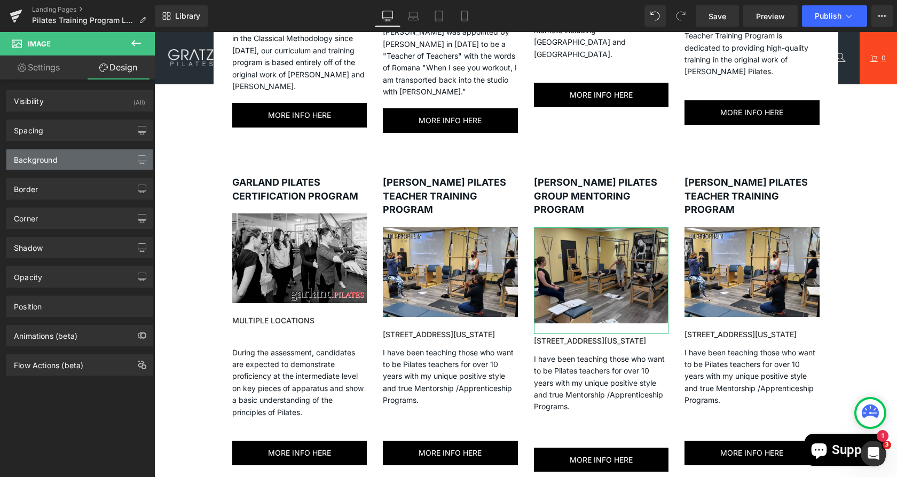
click at [77, 160] on div "Background" at bounding box center [79, 159] width 146 height 20
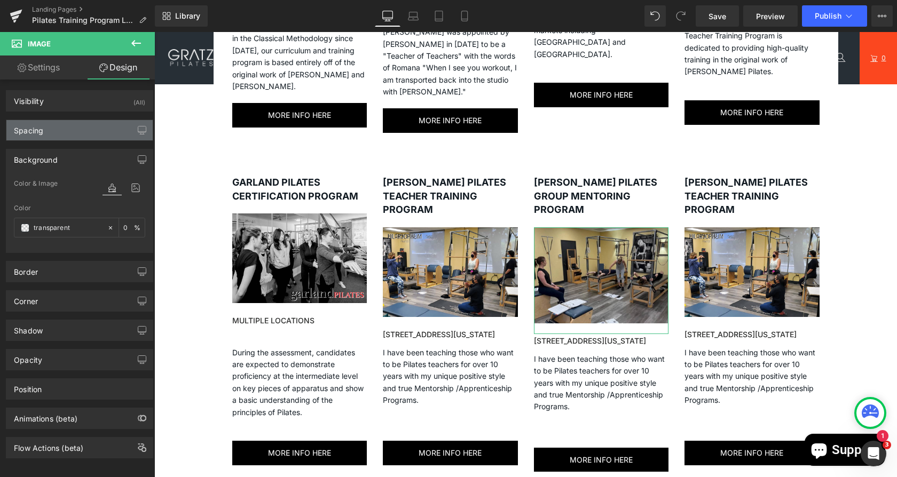
click at [72, 137] on div "Spacing" at bounding box center [79, 130] width 146 height 20
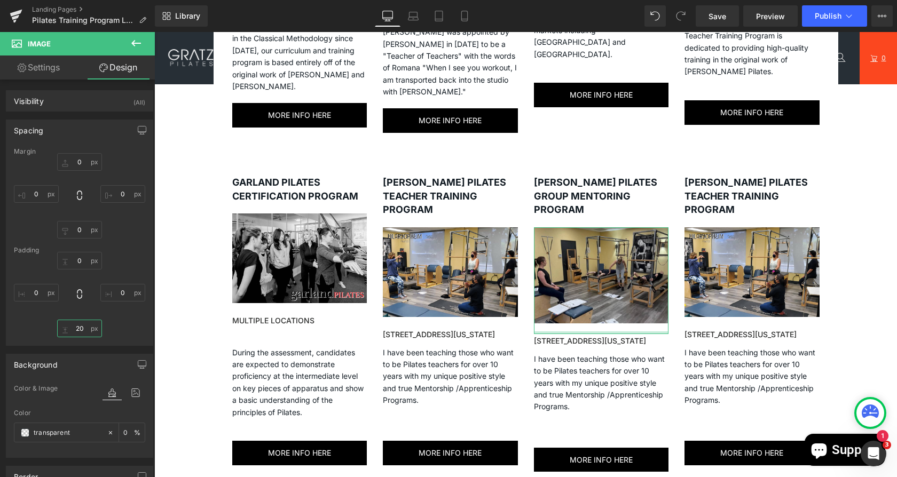
click at [82, 330] on input "text" at bounding box center [79, 329] width 45 height 18
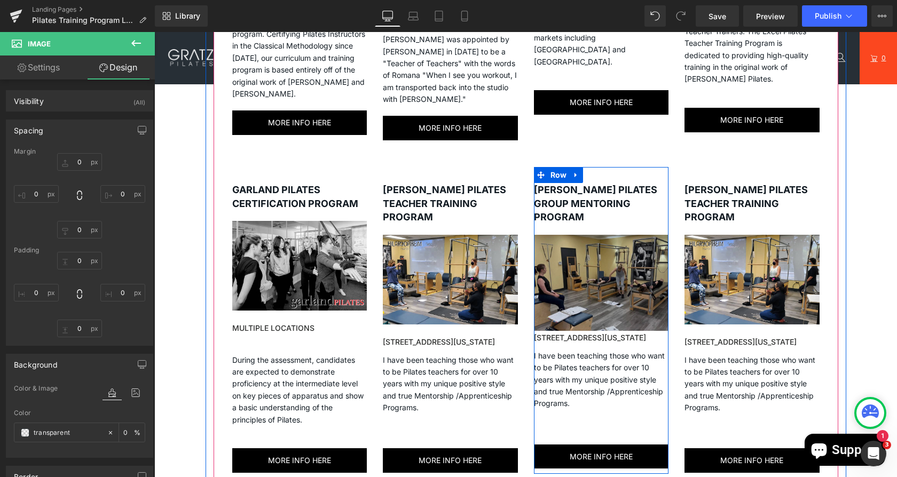
scroll to position [997, 0]
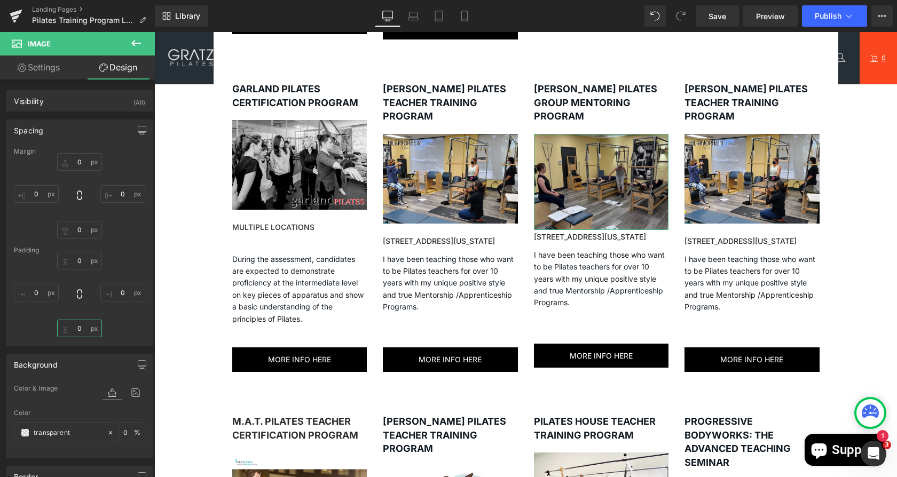
click at [78, 325] on input "0" at bounding box center [79, 329] width 45 height 18
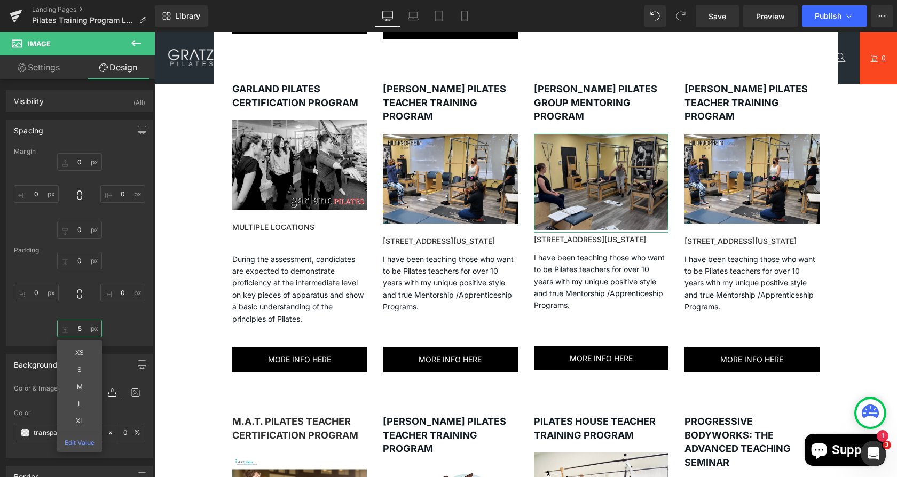
type input "5"
click at [658, 233] on div "[STREET_ADDRESS][US_STATE] Heading" at bounding box center [601, 242] width 135 height 19
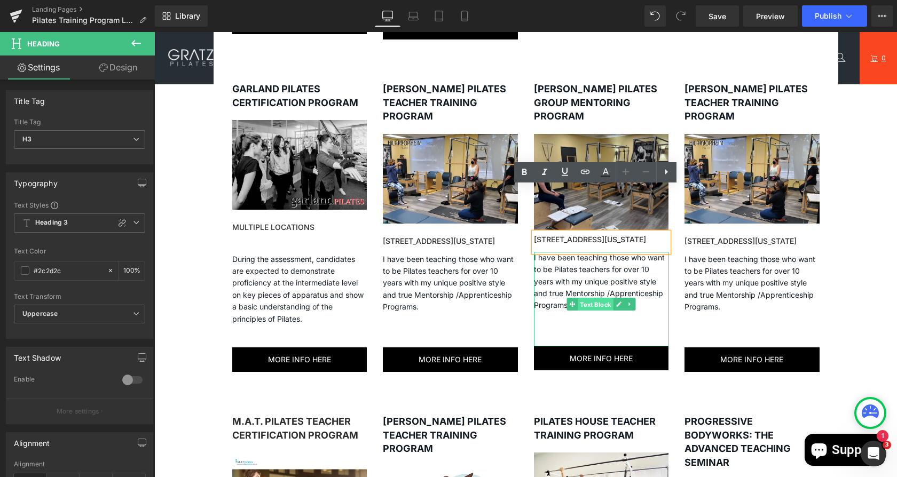
click at [585, 298] on span "Text Block" at bounding box center [595, 304] width 35 height 13
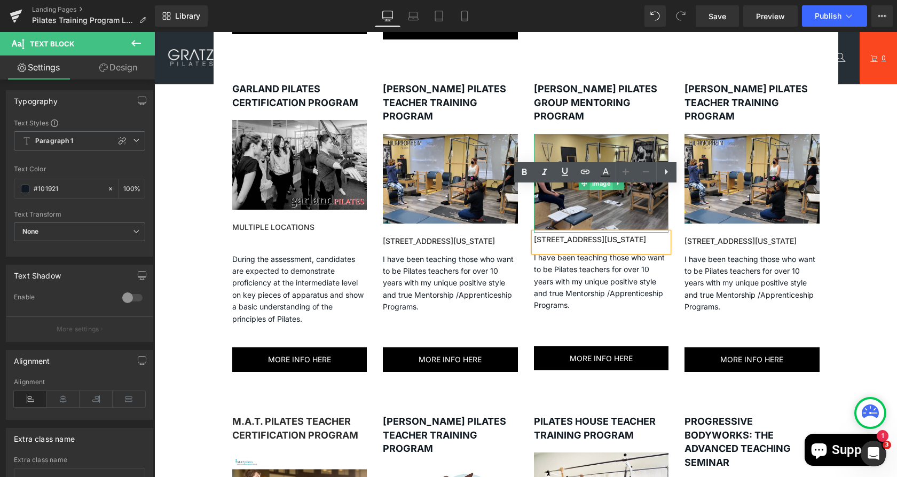
click at [597, 177] on span "Image" at bounding box center [600, 183] width 23 height 13
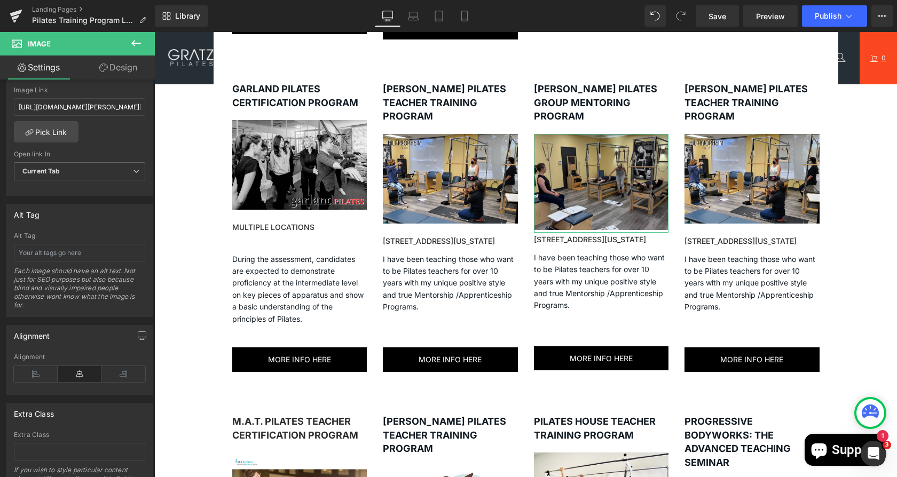
scroll to position [522, 0]
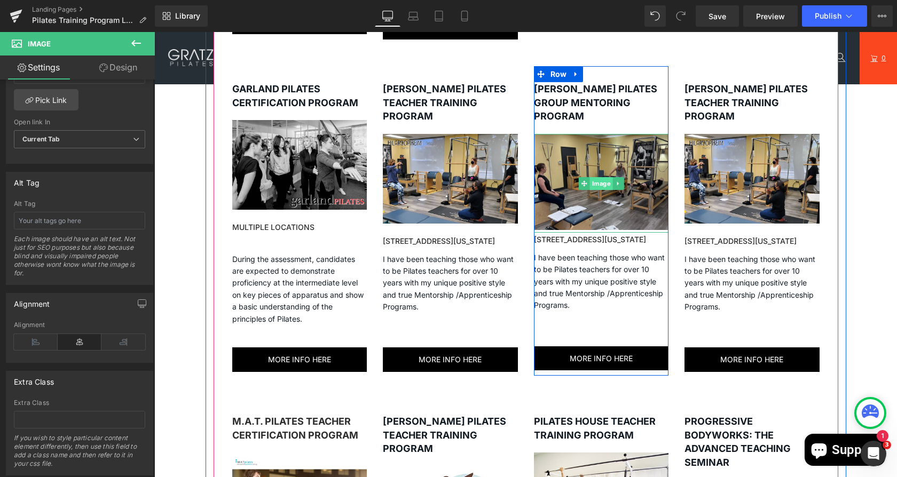
click at [589, 177] on span "Image" at bounding box center [600, 183] width 23 height 13
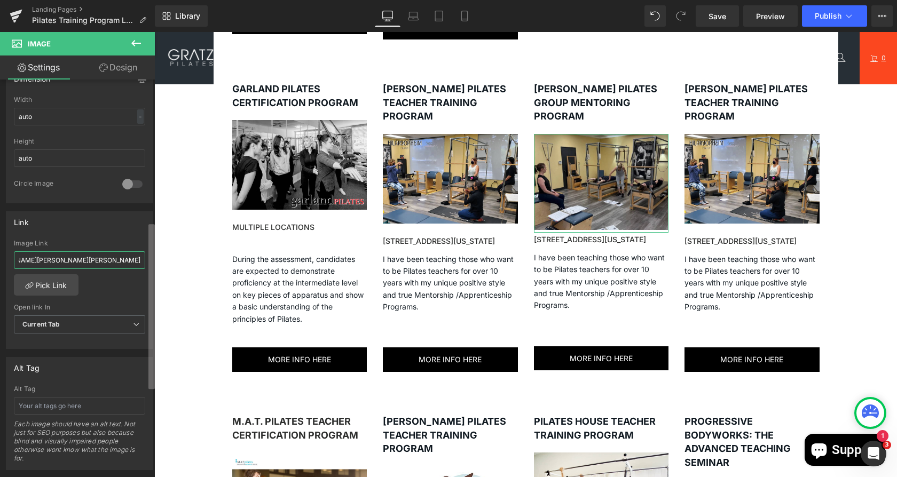
scroll to position [0, 223]
drag, startPoint x: 18, startPoint y: 258, endPoint x: 154, endPoint y: 267, distance: 137.0
click at [154, 267] on div "Image [URL][DOMAIN_NAME] Replace Image Upload image or Browse gallery Image Src…" at bounding box center [77, 281] width 155 height 403
type input "[URL][DOMAIN_NAME]"
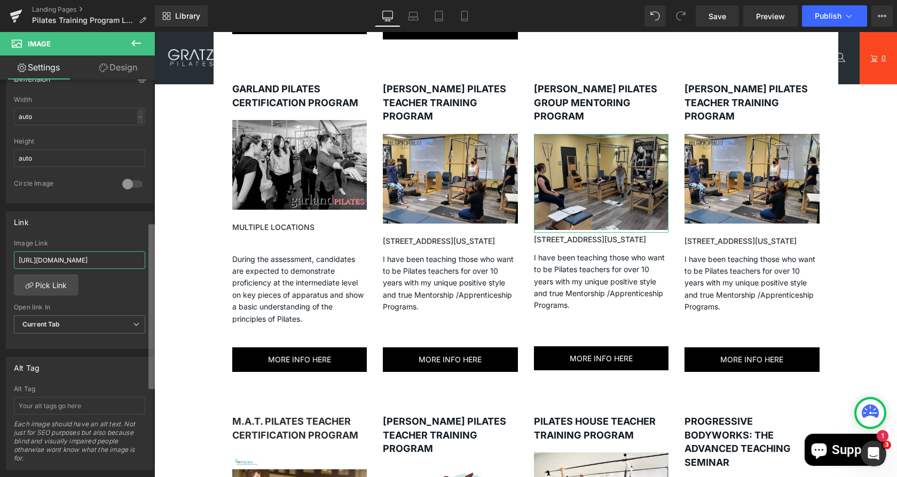
scroll to position [0, 11]
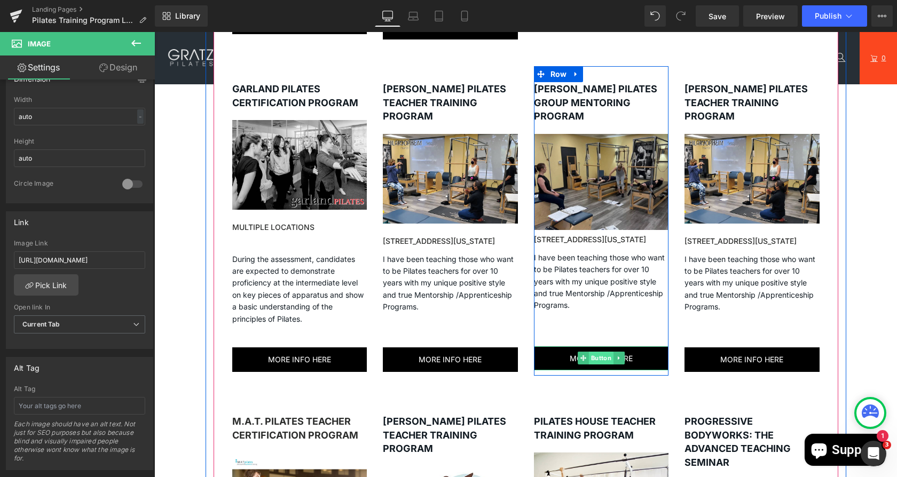
click at [594, 352] on span "Button" at bounding box center [601, 358] width 25 height 13
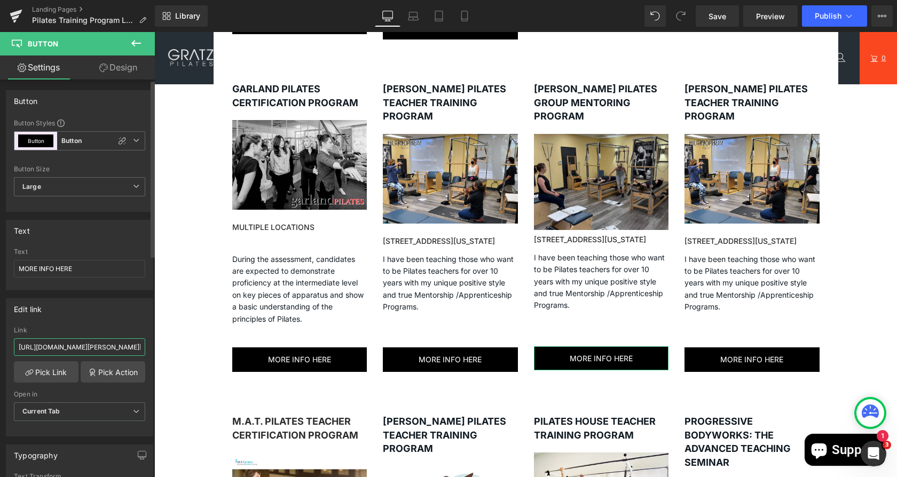
click at [21, 350] on input "[URL][DOMAIN_NAME][PERSON_NAME][PERSON_NAME]" at bounding box center [79, 347] width 131 height 18
drag, startPoint x: 170, startPoint y: 379, endPoint x: 191, endPoint y: 341, distance: 43.0
paste input "[DOMAIN_NAME][URL]"
type input "[URL][DOMAIN_NAME]"
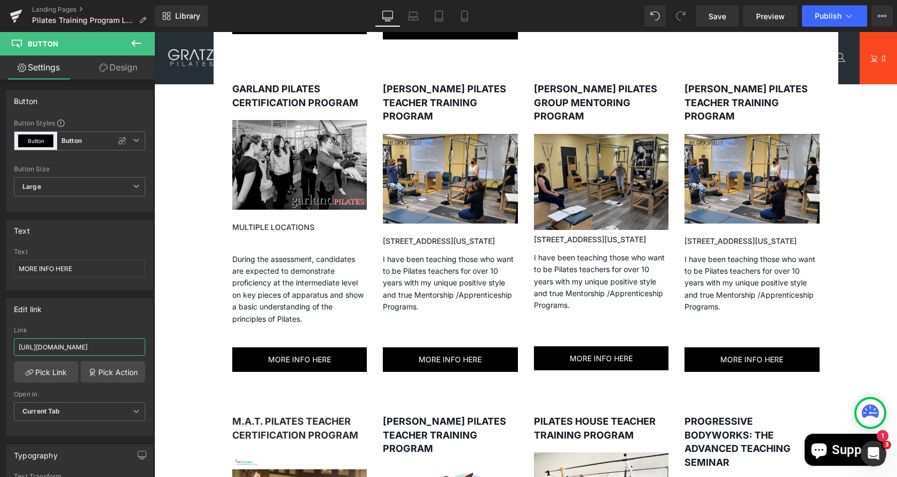
scroll to position [0, 11]
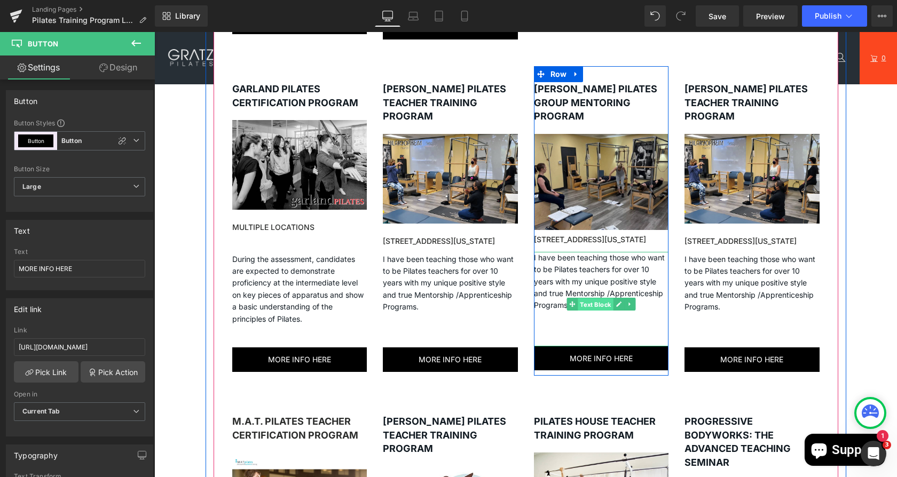
click at [591, 298] on span "Text Block" at bounding box center [595, 304] width 35 height 13
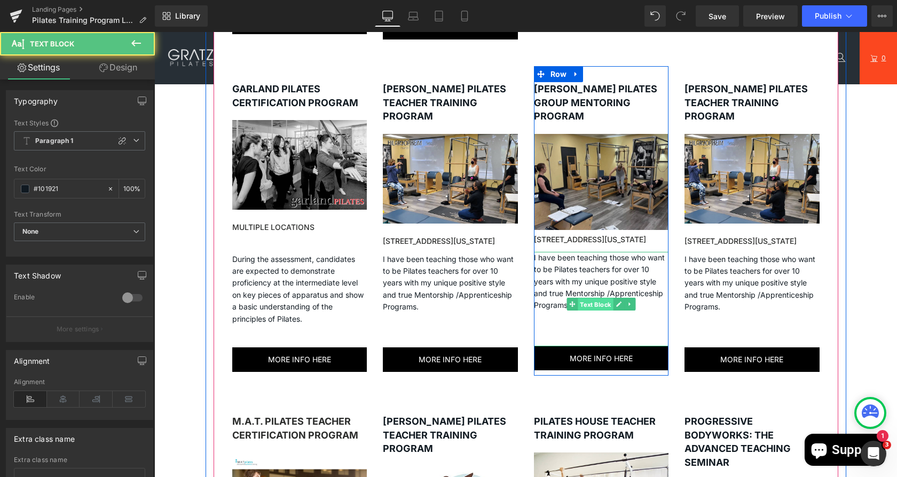
click at [590, 298] on span "Text Block" at bounding box center [595, 304] width 35 height 13
click at [547, 269] on p "I have been teaching those who want to be Pilates teachers for over 10 years wi…" at bounding box center [601, 294] width 135 height 84
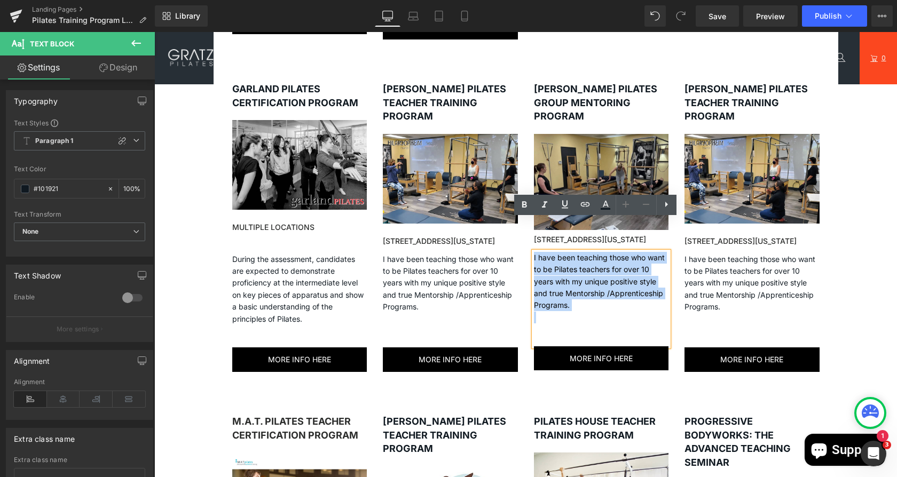
drag, startPoint x: 570, startPoint y: 272, endPoint x: 526, endPoint y: 226, distance: 63.1
click at [534, 252] on div "I have been teaching those who want to be Pilates teachers for over 10 years wi…" at bounding box center [601, 299] width 135 height 94
click at [573, 274] on p "I have been teaching those who want to be Pilates teachers for over 10 years wi…" at bounding box center [601, 294] width 135 height 84
drag, startPoint x: 573, startPoint y: 274, endPoint x: 527, endPoint y: 226, distance: 66.1
click at [534, 252] on p "I have been teaching those who want to be Pilates teachers for over 10 years wi…" at bounding box center [601, 294] width 135 height 84
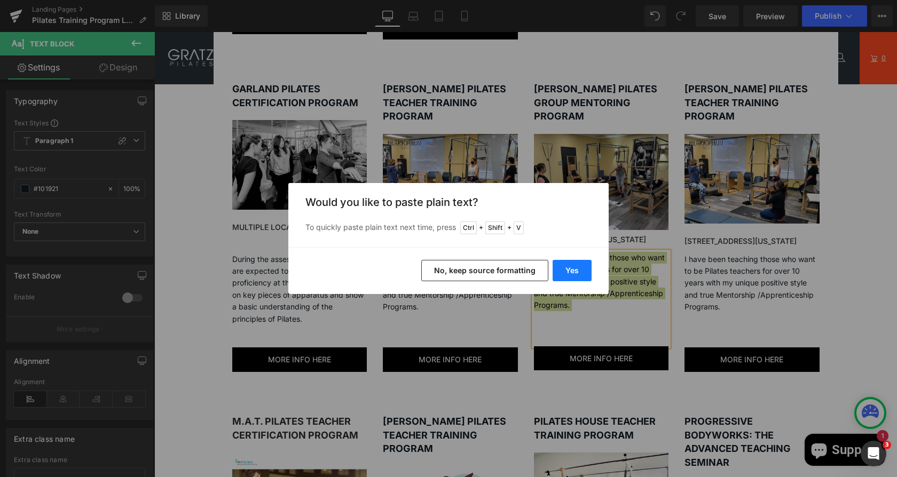
click at [578, 271] on button "Yes" at bounding box center [572, 270] width 39 height 21
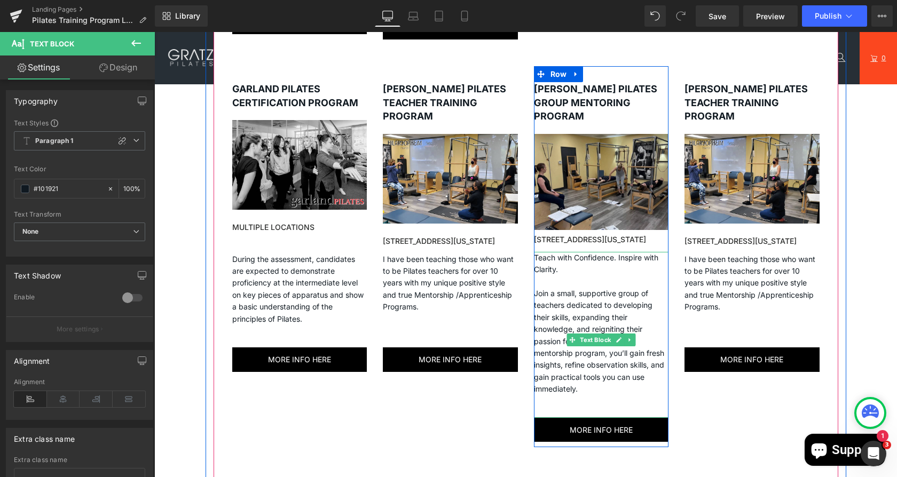
click at [542, 276] on p at bounding box center [601, 282] width 135 height 12
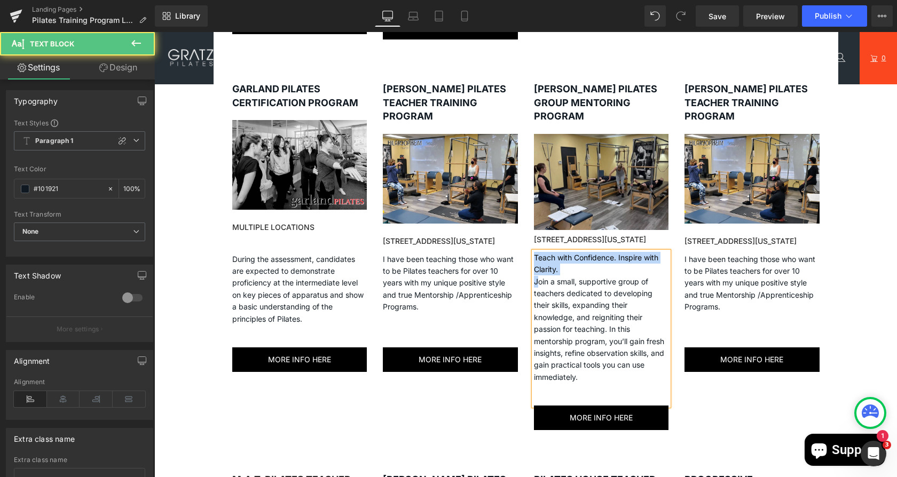
drag, startPoint x: 530, startPoint y: 248, endPoint x: 524, endPoint y: 231, distance: 18.2
click at [526, 231] on div "[PERSON_NAME] PILATES GROUP MENTORING PROGRAM Heading Image [STREET_ADDRESS][US…" at bounding box center [601, 250] width 151 height 369
click at [566, 252] on p "Teach with Confidence. Inspire with Clarity." at bounding box center [601, 264] width 135 height 24
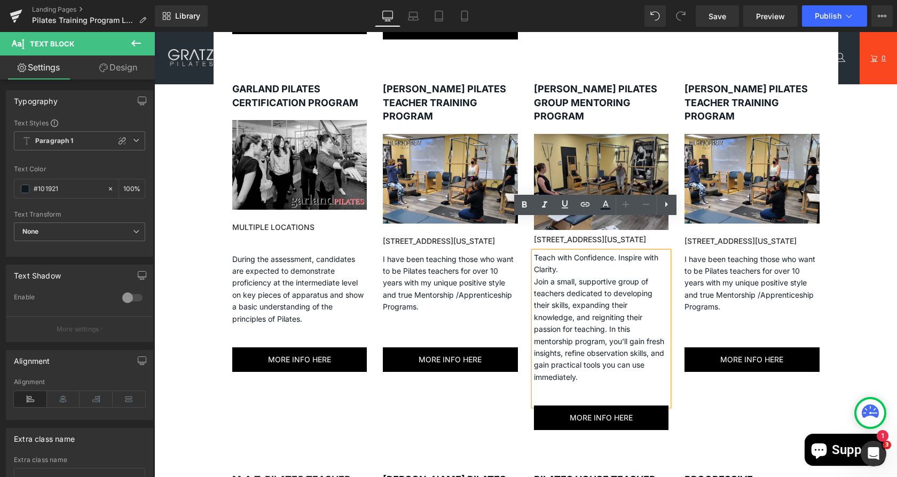
click at [534, 276] on p "Join a small, supportive group of teachers dedicated to developing their skills…" at bounding box center [601, 336] width 135 height 120
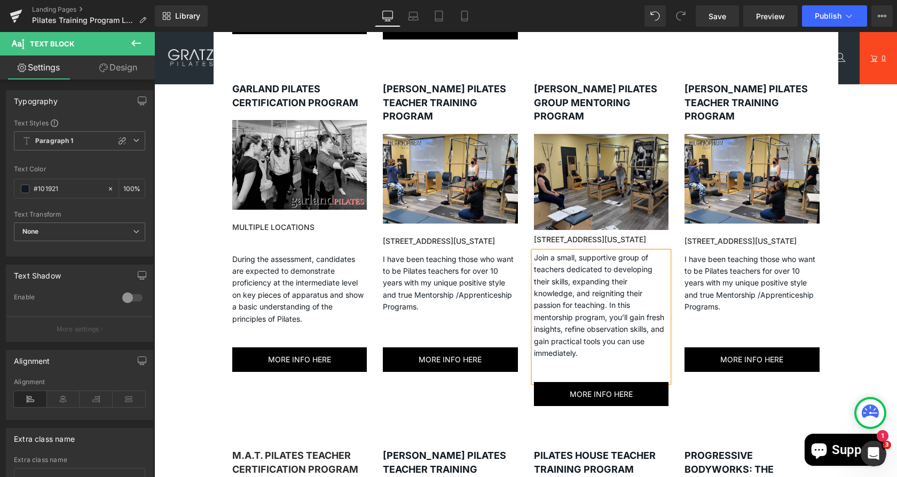
click at [588, 359] on p at bounding box center [601, 365] width 135 height 12
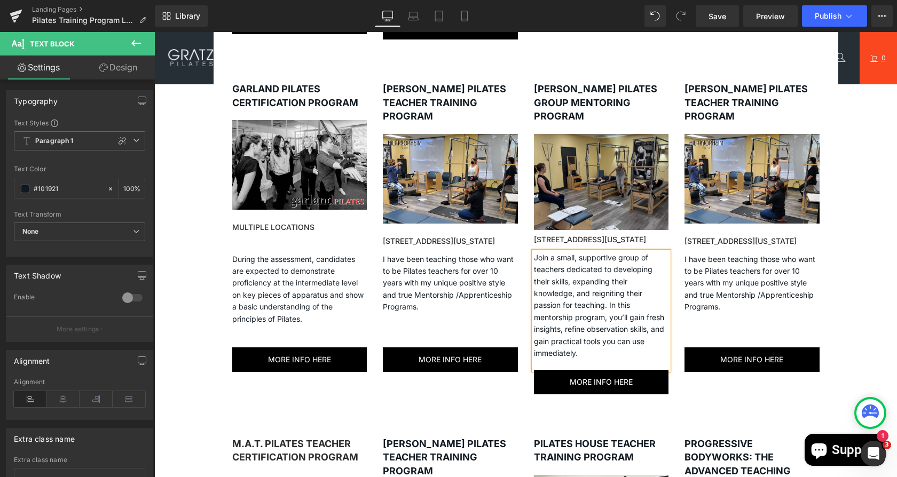
click at [553, 327] on div "Join a small, supportive group of teachers dedicated to developing their skills…" at bounding box center [601, 311] width 135 height 119
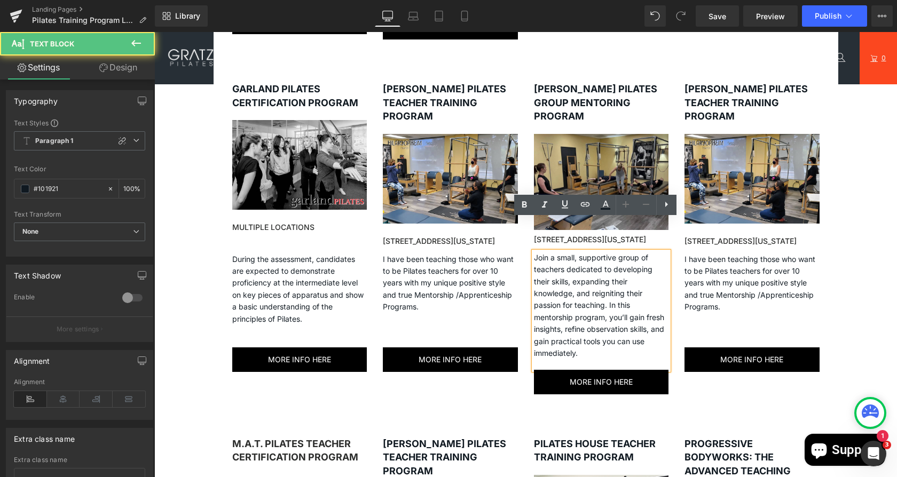
click at [830, 374] on div "ATLAS PILATES TEACHER TRAINING PROGRAM Heading Image MULTIPLE LOCATIONS Heading…" at bounding box center [526, 256] width 625 height 1943
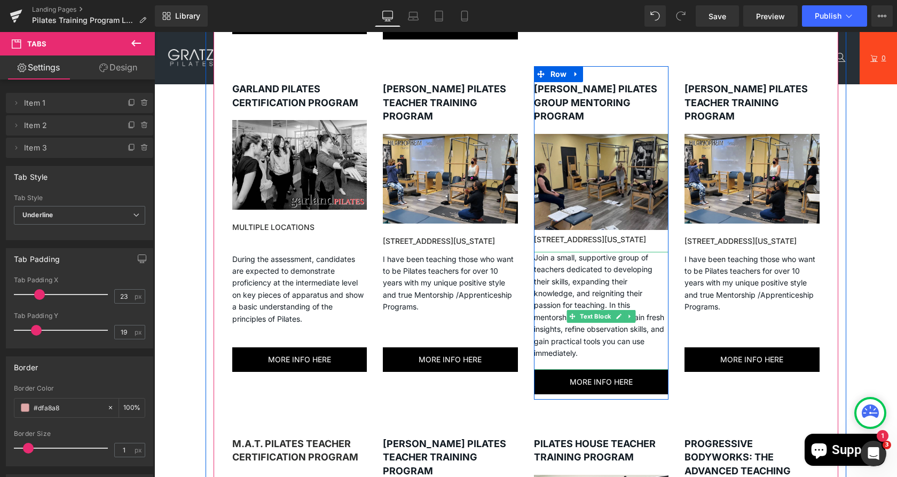
click at [607, 322] on p "Join a small, supportive group of teachers dedicated to developing their skills…" at bounding box center [601, 306] width 135 height 108
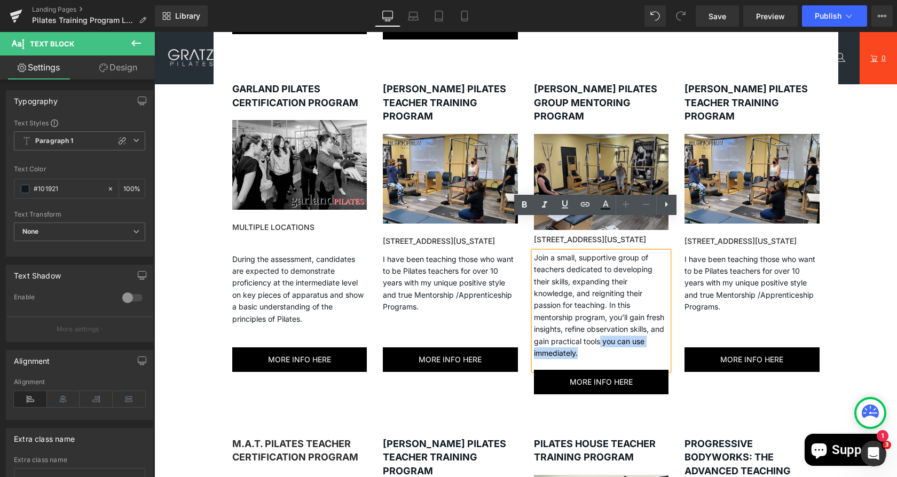
drag, startPoint x: 591, startPoint y: 320, endPoint x: 594, endPoint y: 310, distance: 10.6
click at [594, 310] on p "Join a small, supportive group of teachers dedicated to developing their skills…" at bounding box center [601, 306] width 135 height 108
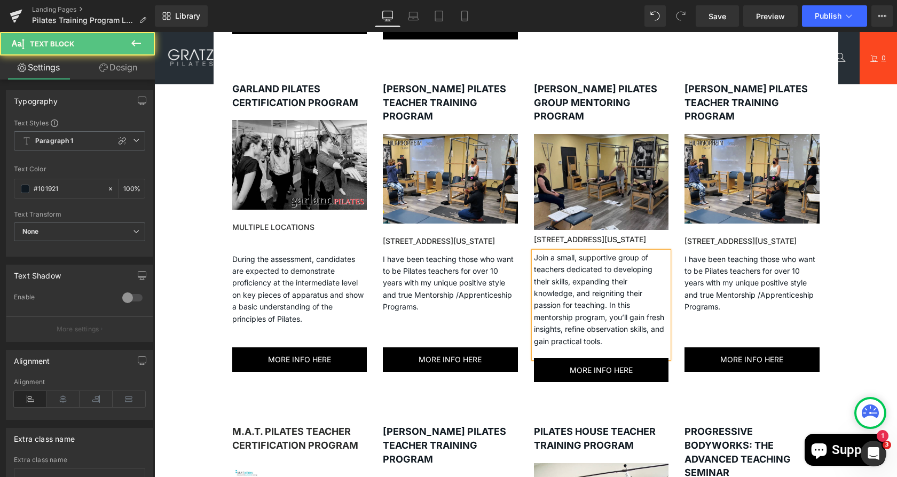
click at [596, 315] on p "Join a small, supportive group of teachers dedicated to developing their skills…" at bounding box center [601, 300] width 135 height 96
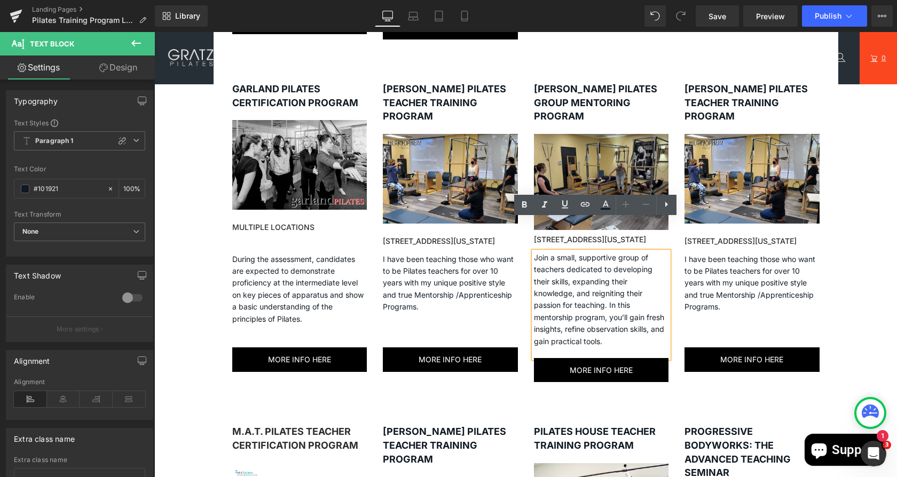
click at [572, 316] on div "Join a small, supportive group of teachers dedicated to developing their skills…" at bounding box center [601, 305] width 135 height 106
click at [677, 308] on div "[PERSON_NAME] PILATES TEACHER TRAINING PROGRAM Heading Image [STREET_ADDRESS][U…" at bounding box center [751, 221] width 151 height 311
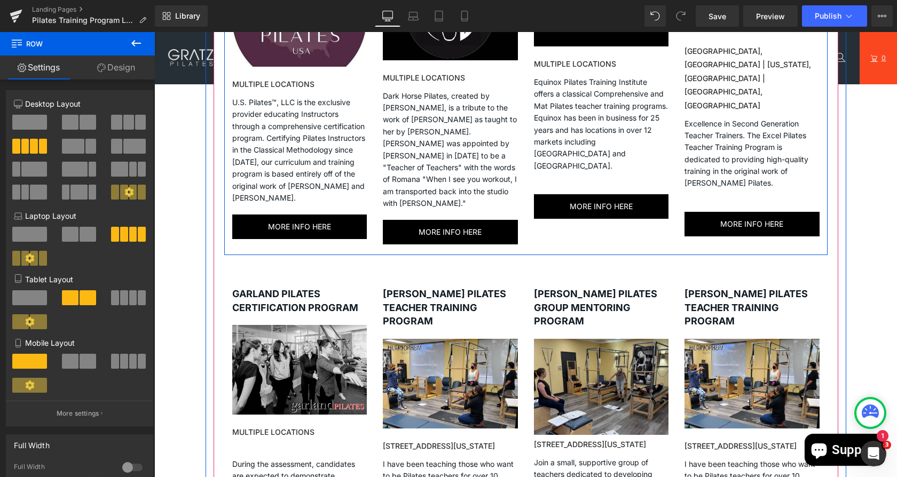
scroll to position [793, 0]
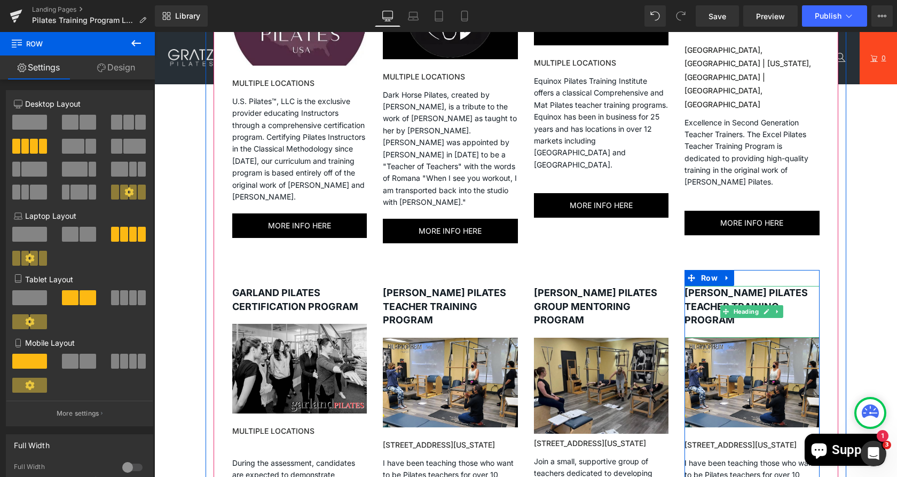
click at [709, 287] on strong "[PERSON_NAME] PILATES TEACHER TRAINING PROGRAM" at bounding box center [745, 306] width 123 height 38
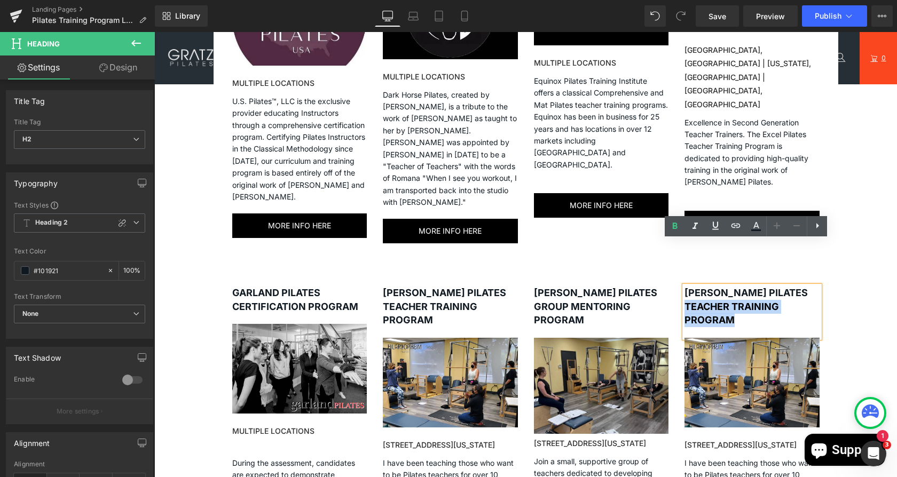
drag, startPoint x: 733, startPoint y: 276, endPoint x: 679, endPoint y: 263, distance: 56.1
click at [684, 286] on h2 "[PERSON_NAME] PILATES TEACHER TRAINING PROGRAM" at bounding box center [751, 306] width 135 height 41
paste div
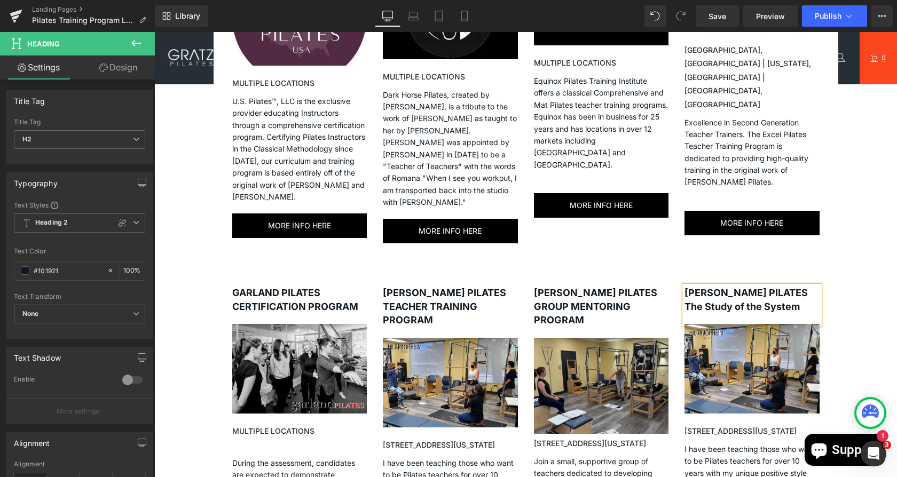
click at [795, 287] on strong "[PERSON_NAME] PILATES The Study of the System" at bounding box center [745, 299] width 123 height 25
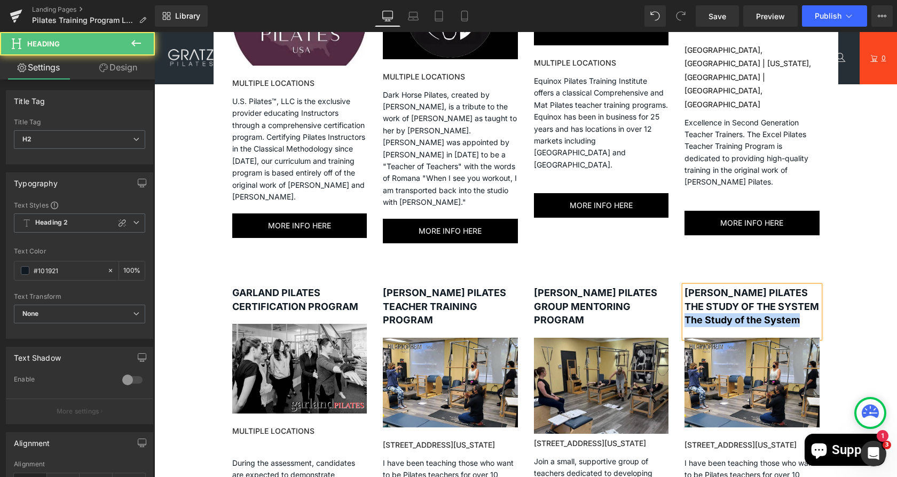
drag, startPoint x: 722, startPoint y: 274, endPoint x: 740, endPoint y: 299, distance: 31.3
click at [740, 299] on div "[PERSON_NAME] PILATES THE STUDY OF THE SYSTEM The Study of the System" at bounding box center [751, 312] width 135 height 52
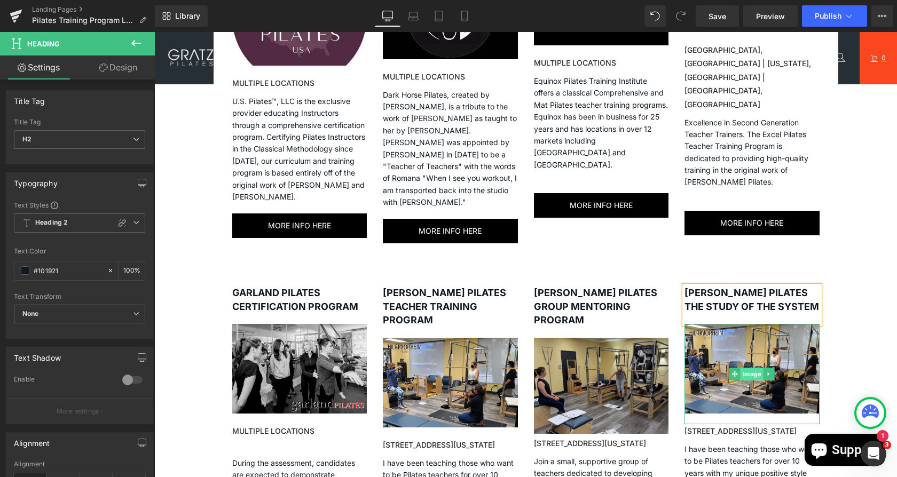
click at [742, 368] on span "Image" at bounding box center [751, 374] width 23 height 13
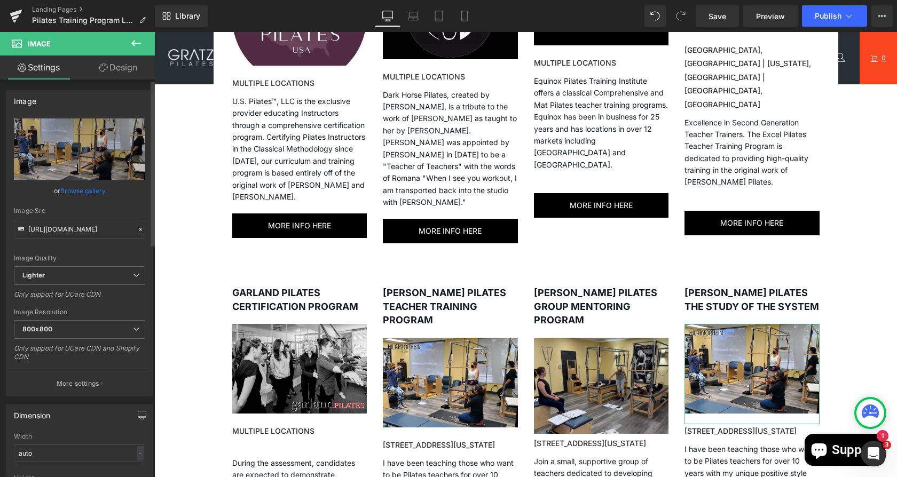
click at [86, 192] on link "Browse gallery" at bounding box center [82, 191] width 45 height 19
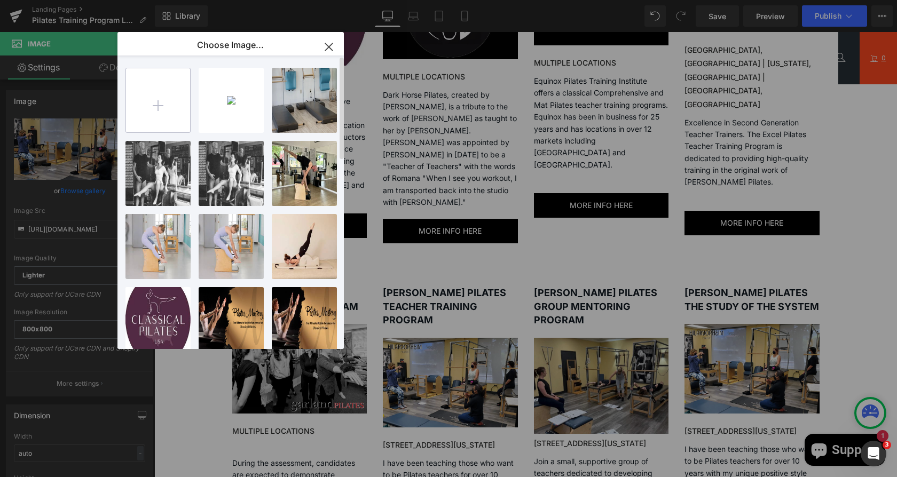
click at [178, 109] on input "file" at bounding box center [158, 100] width 64 height 64
type input "C:\fakepath\PXL_20250528_210730391 (3).webp"
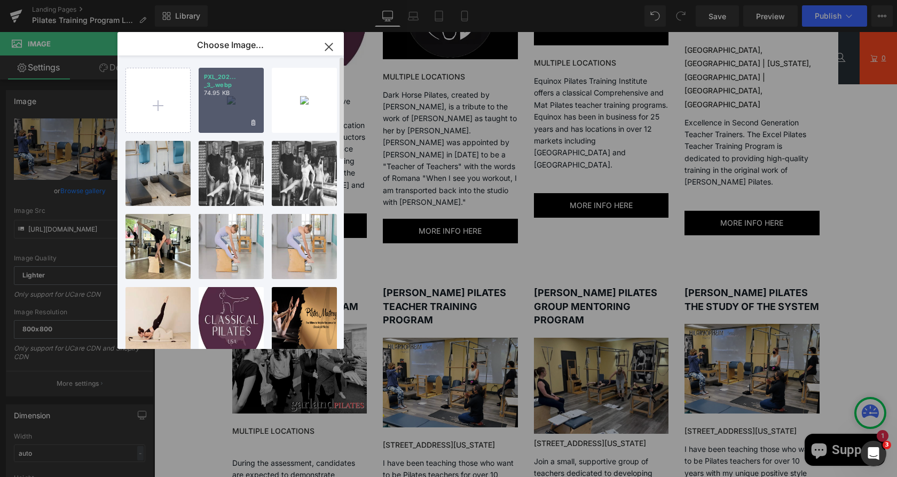
click at [219, 100] on div "PXL_202... _3_.webp 74.95 KB" at bounding box center [231, 100] width 65 height 65
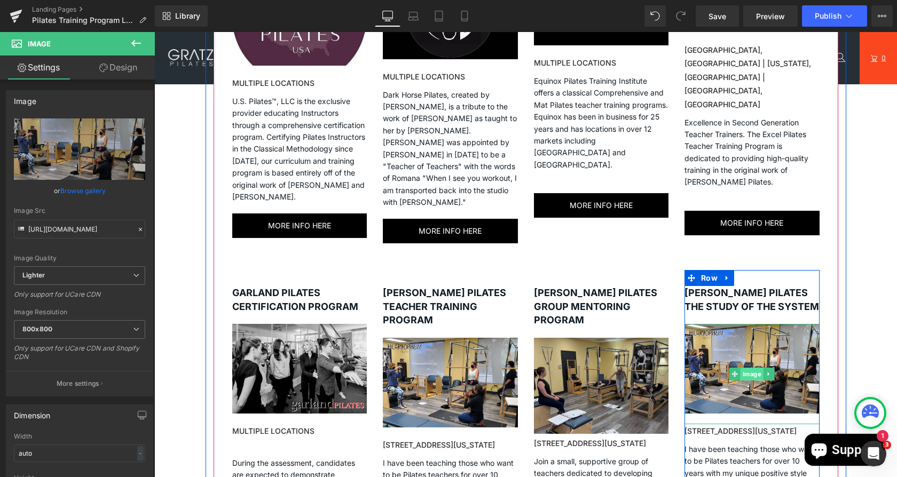
click at [740, 368] on span "Image" at bounding box center [751, 374] width 23 height 13
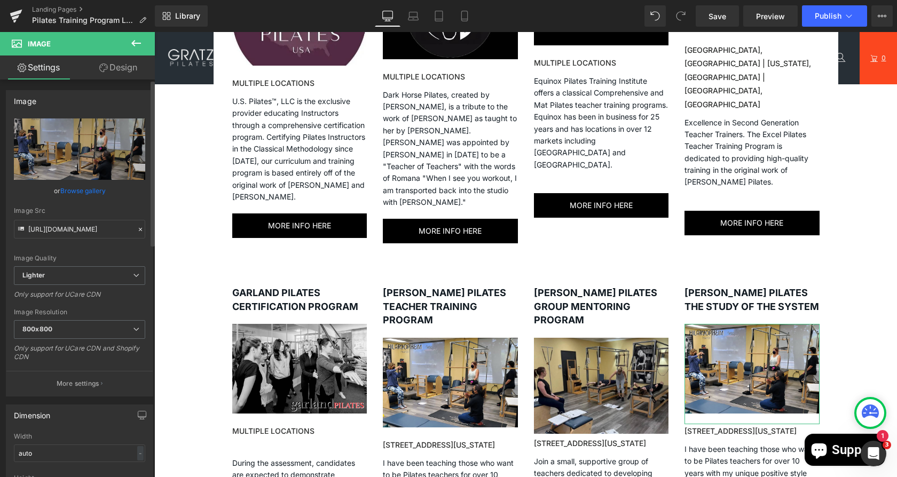
click at [86, 183] on link "Browse gallery" at bounding box center [82, 191] width 45 height 19
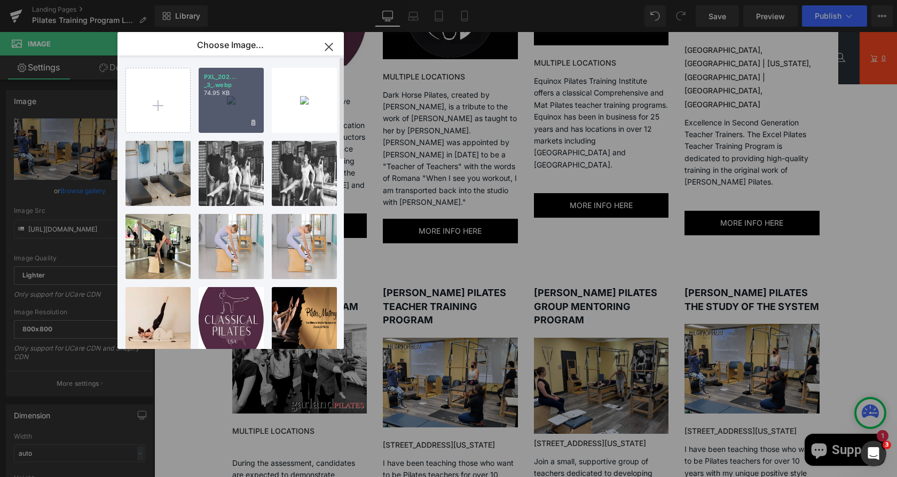
click at [228, 100] on div "PXL_202... _3_.webp 74.95 KB" at bounding box center [231, 100] width 65 height 65
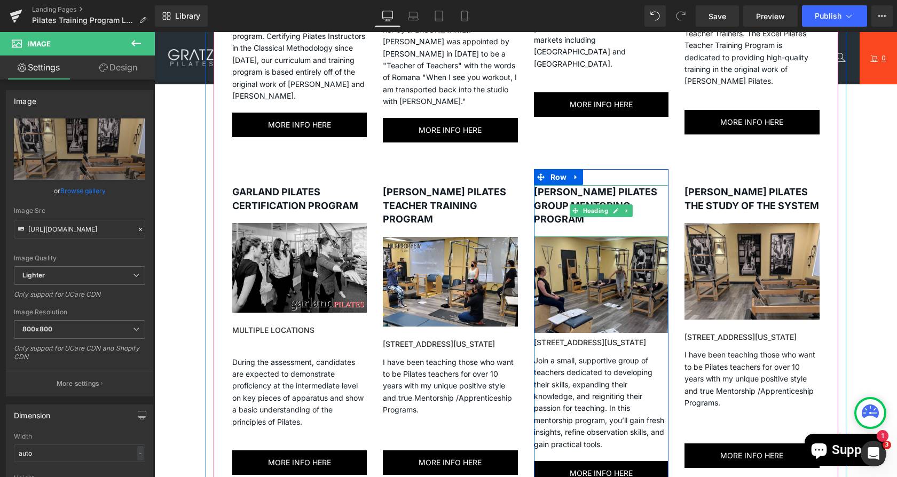
scroll to position [894, 0]
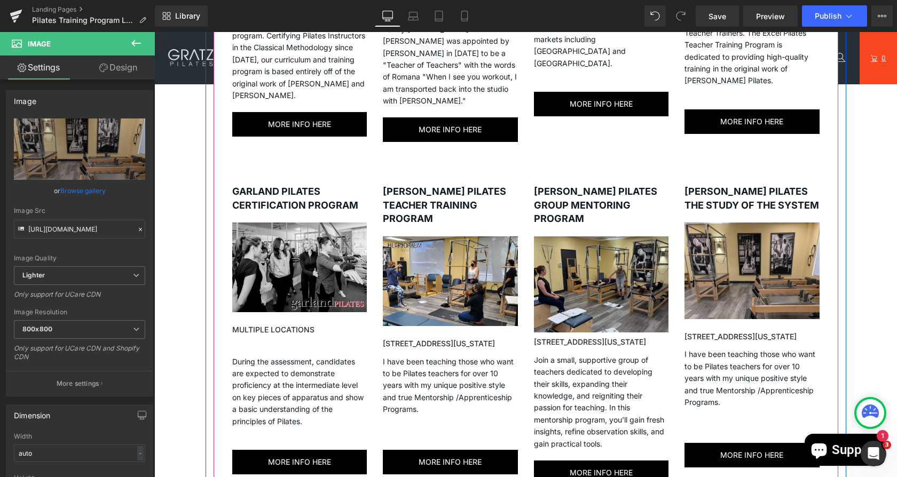
click at [707, 330] on h3 "[STREET_ADDRESS][US_STATE]" at bounding box center [751, 337] width 135 height 14
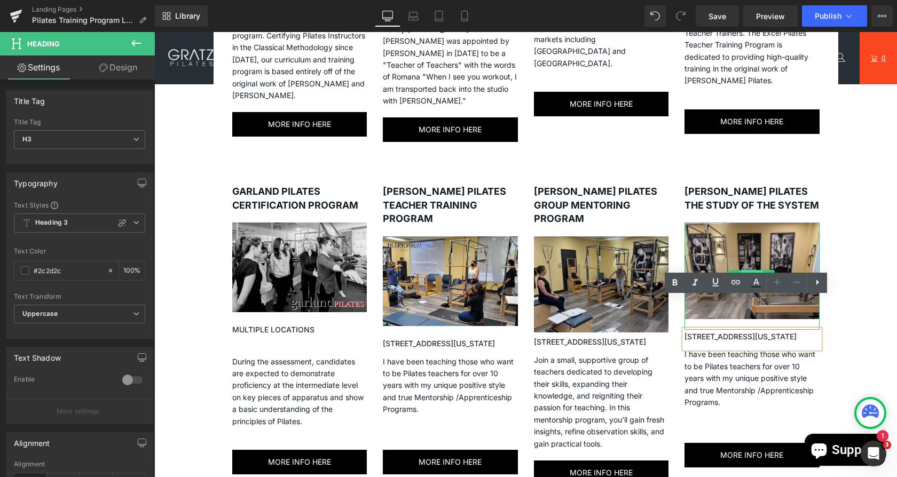
click at [744, 270] on span "Image" at bounding box center [751, 276] width 23 height 13
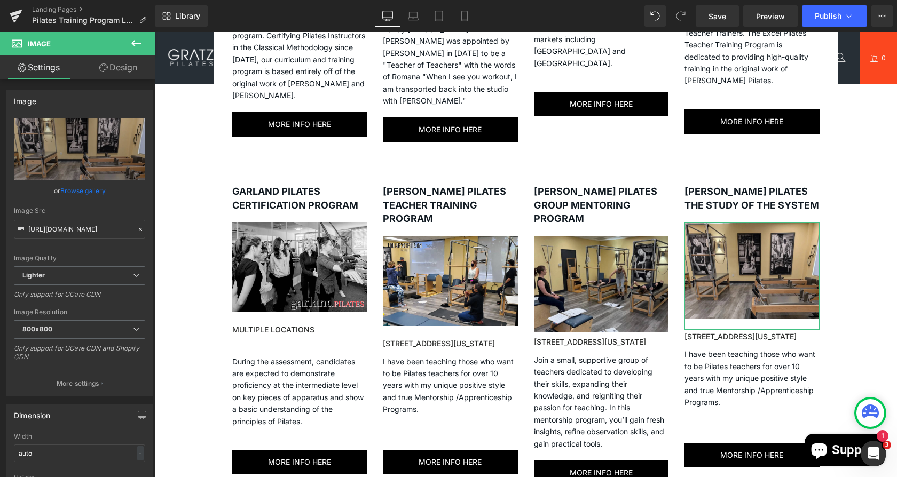
click at [117, 77] on link "Design" at bounding box center [118, 68] width 77 height 24
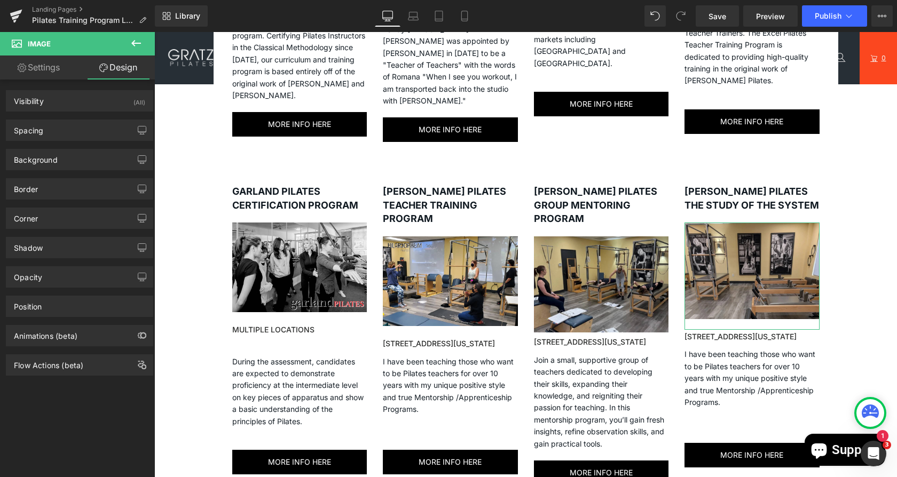
click at [54, 141] on div "Background Color & Image color Color % Image Replace Image Upload image or Brow…" at bounding box center [80, 155] width 160 height 29
click at [54, 133] on div "Spacing" at bounding box center [79, 130] width 146 height 20
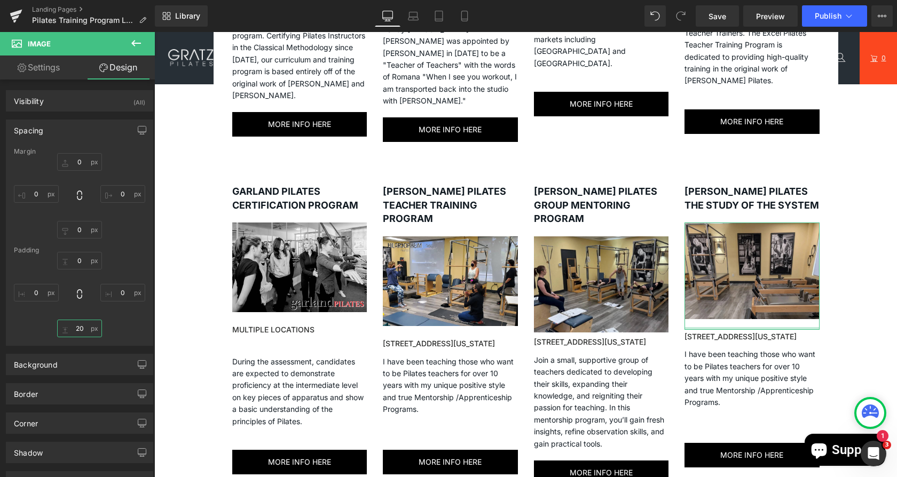
click at [87, 327] on input "text" at bounding box center [79, 329] width 45 height 18
type input "5"
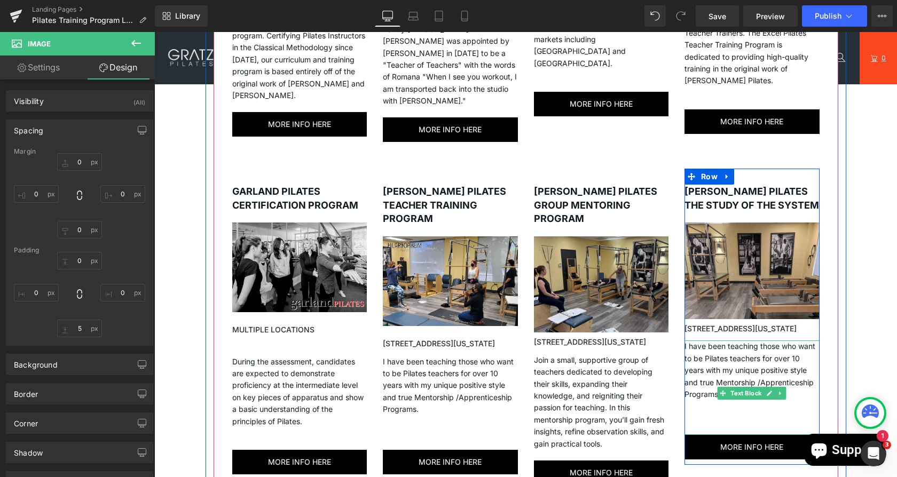
click at [743, 361] on p "I have been teaching those who want to be Pilates teachers for over 10 years wi…" at bounding box center [751, 383] width 135 height 84
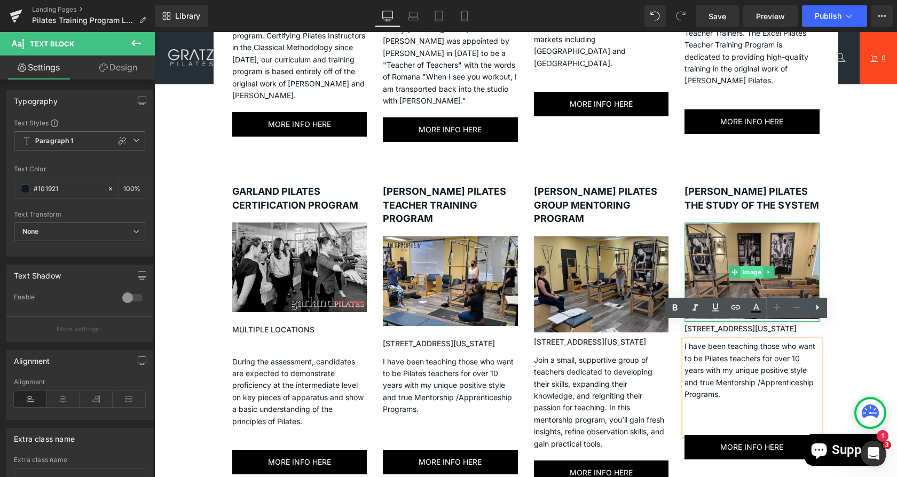
click at [746, 266] on span "Image" at bounding box center [751, 272] width 23 height 13
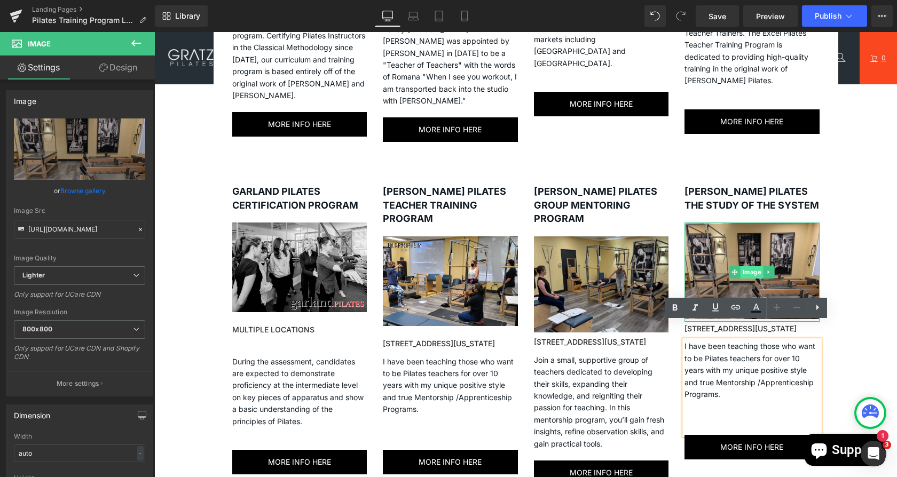
click at [745, 266] on span "Image" at bounding box center [751, 272] width 23 height 13
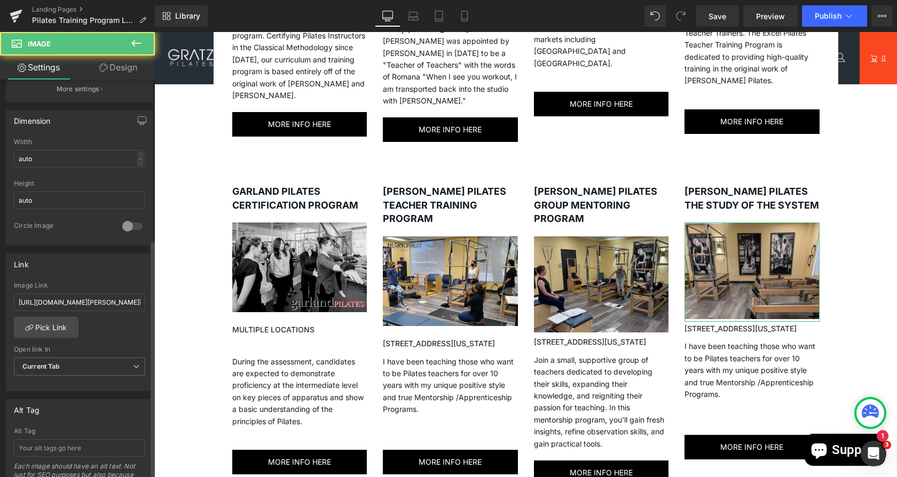
scroll to position [303, 0]
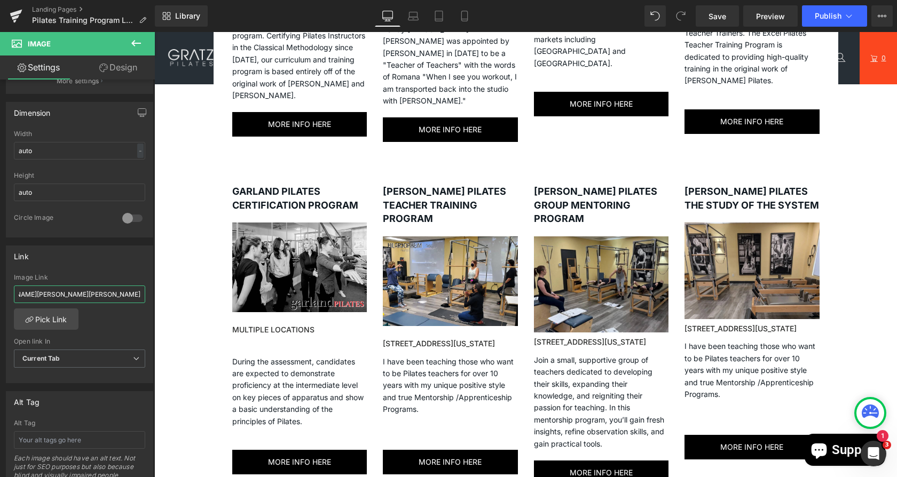
drag, startPoint x: 169, startPoint y: 326, endPoint x: 156, endPoint y: 289, distance: 39.0
paste input "[DOMAIN_NAME][URL]"
type input "[URL][DOMAIN_NAME]"
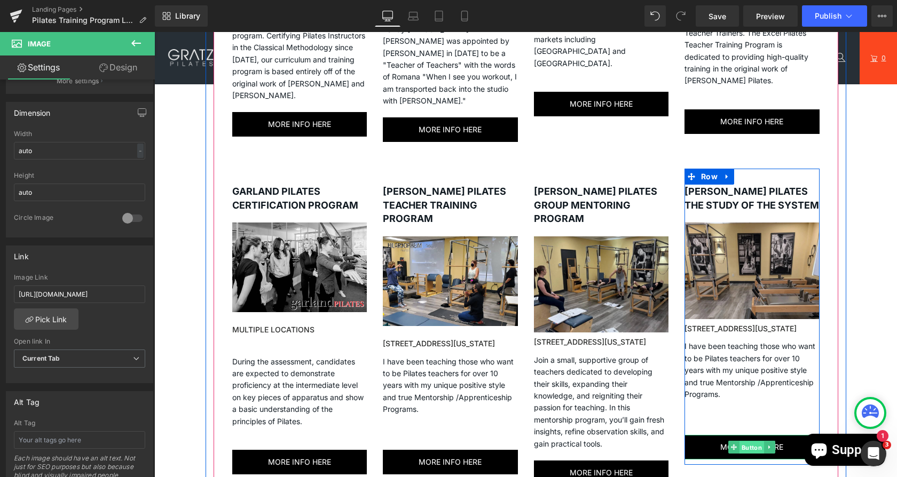
click at [753, 441] on span "Button" at bounding box center [751, 447] width 25 height 13
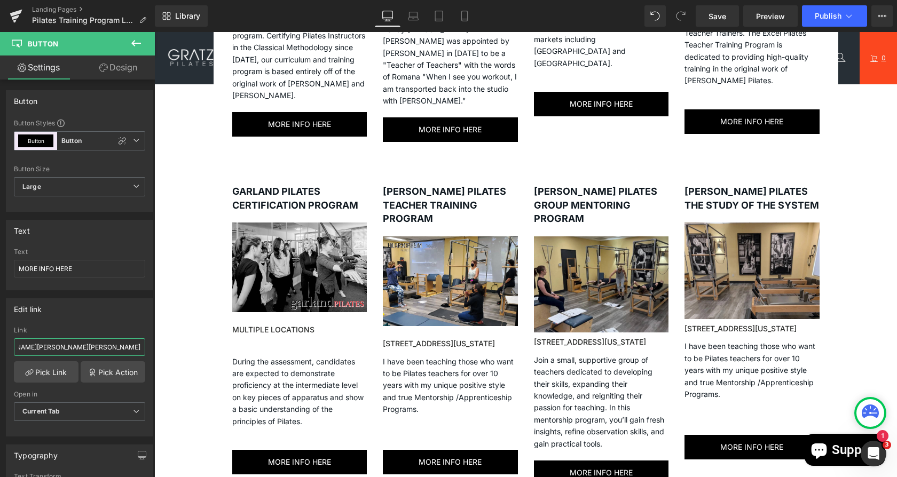
scroll to position [0, 223]
drag, startPoint x: 173, startPoint y: 375, endPoint x: 185, endPoint y: 351, distance: 27.0
paste input "[DOMAIN_NAME][URL]"
type input "[URL][DOMAIN_NAME]"
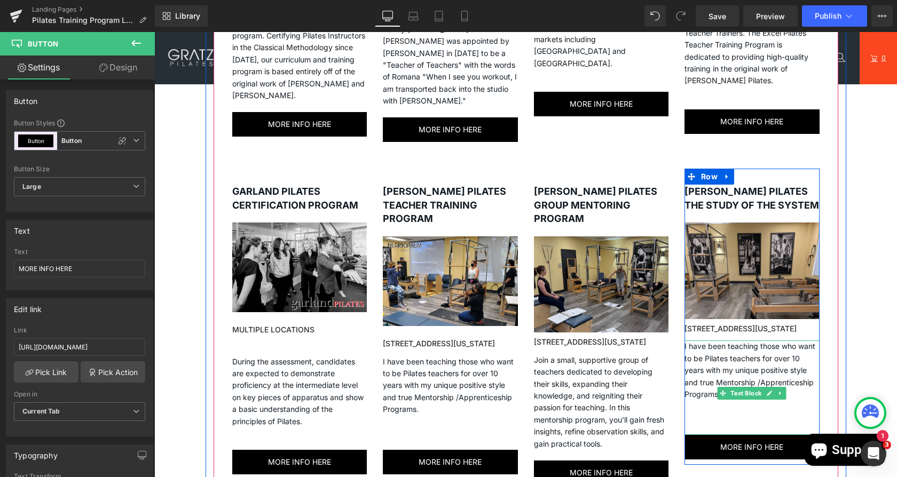
click at [701, 368] on p "I have been teaching those who want to be Pilates teachers for over 10 years wi…" at bounding box center [751, 383] width 135 height 84
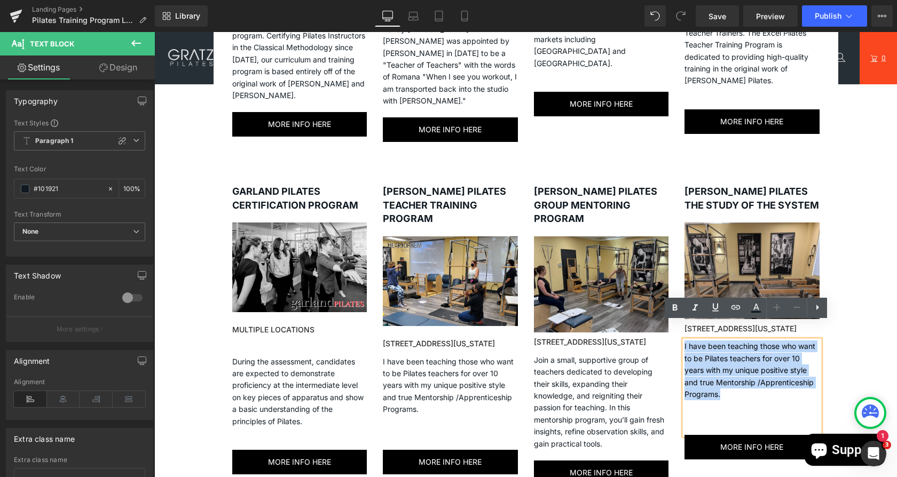
drag, startPoint x: 725, startPoint y: 375, endPoint x: 675, endPoint y: 318, distance: 75.6
click at [676, 318] on div "[PERSON_NAME] PILATES THE STUDY OF THE SYSTEM Heading Image [STREET_ADDRESS][US…" at bounding box center [751, 317] width 151 height 296
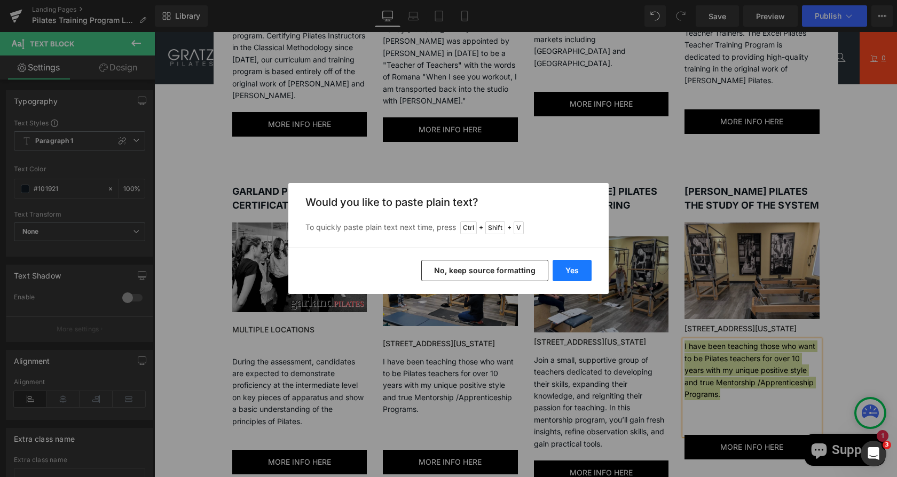
click at [583, 269] on button "Yes" at bounding box center [572, 270] width 39 height 21
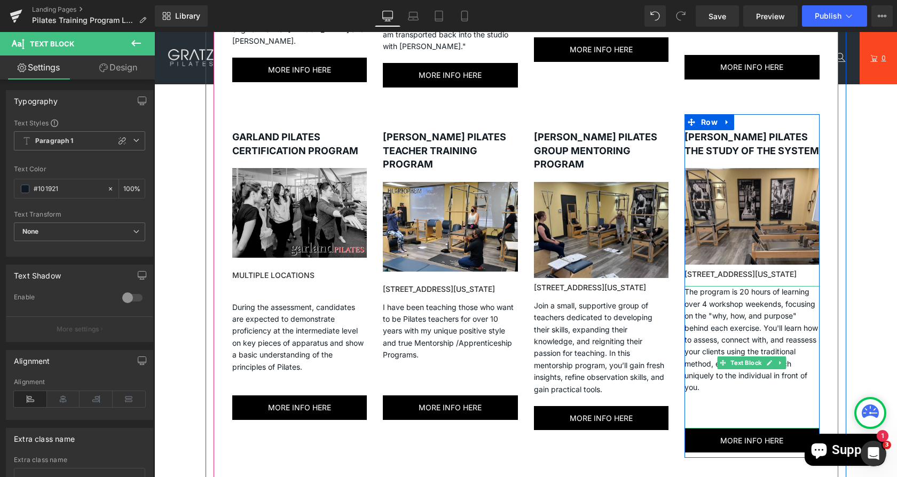
scroll to position [950, 0]
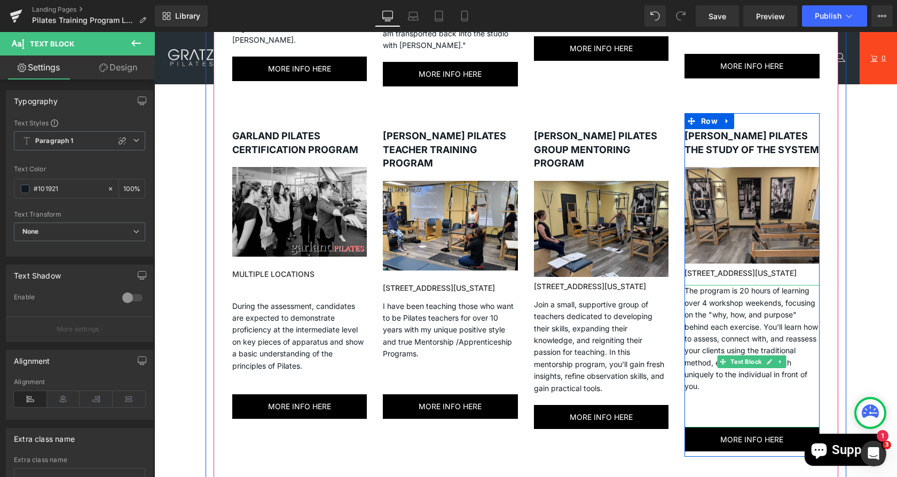
click at [739, 376] on p "The program is 20 hours of learning over 4 workshop weekends, focusing on the "…" at bounding box center [751, 350] width 135 height 131
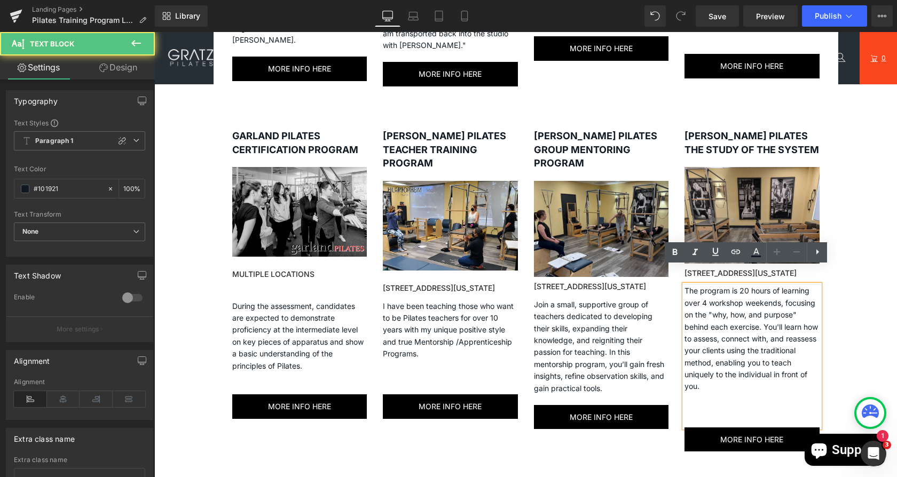
click at [711, 391] on p "The program is 20 hours of learning over 4 workshop weekends, focusing on the "…" at bounding box center [751, 350] width 135 height 131
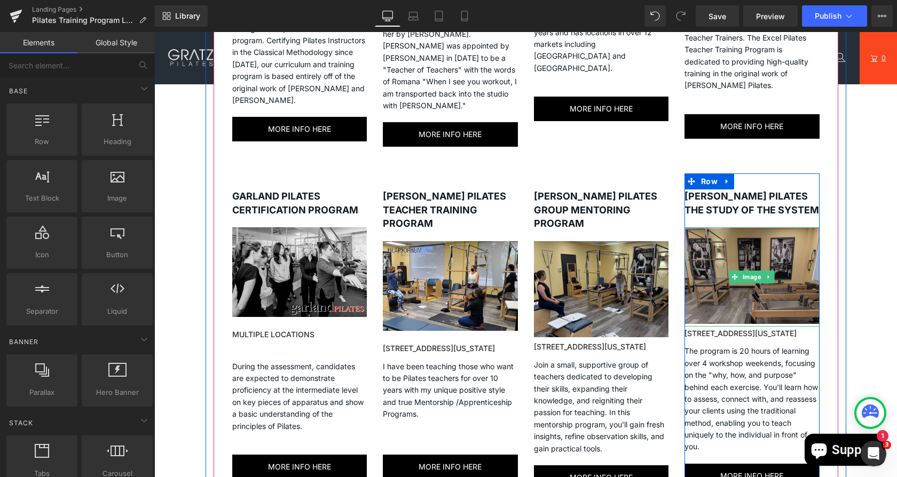
scroll to position [888, 0]
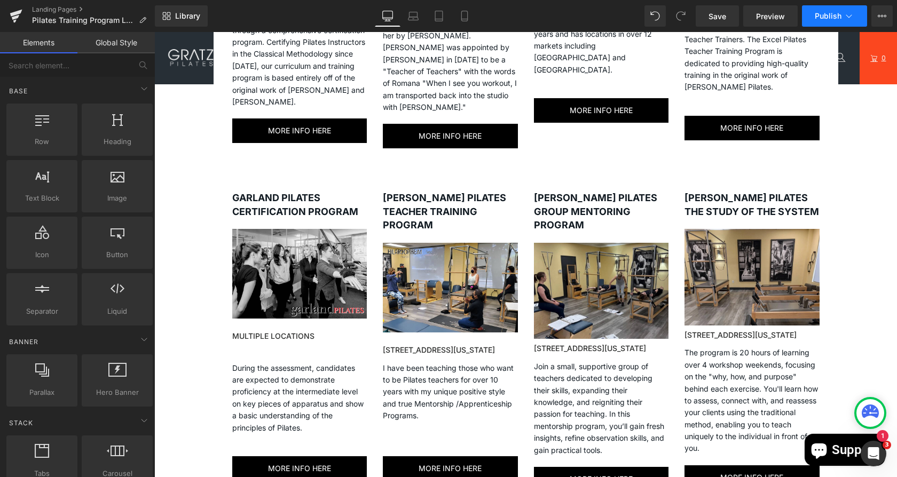
click at [853, 14] on icon at bounding box center [848, 16] width 11 height 11
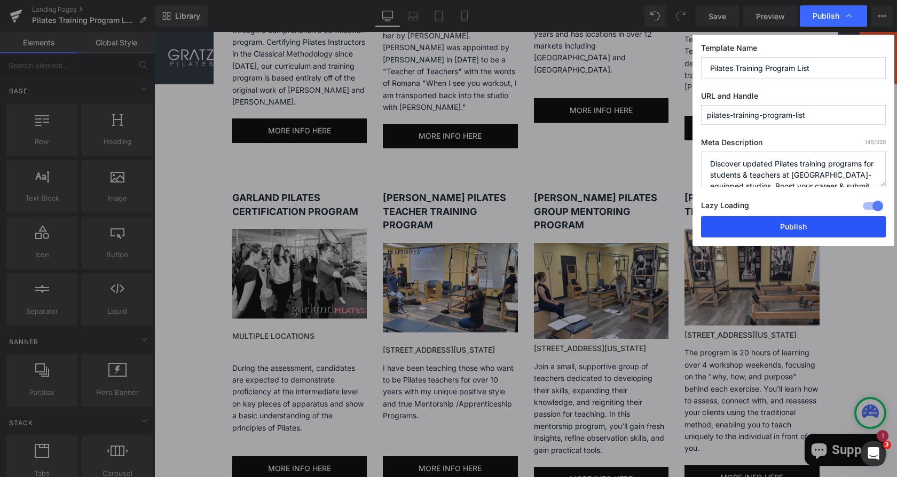
click at [743, 232] on button "Publish" at bounding box center [793, 226] width 185 height 21
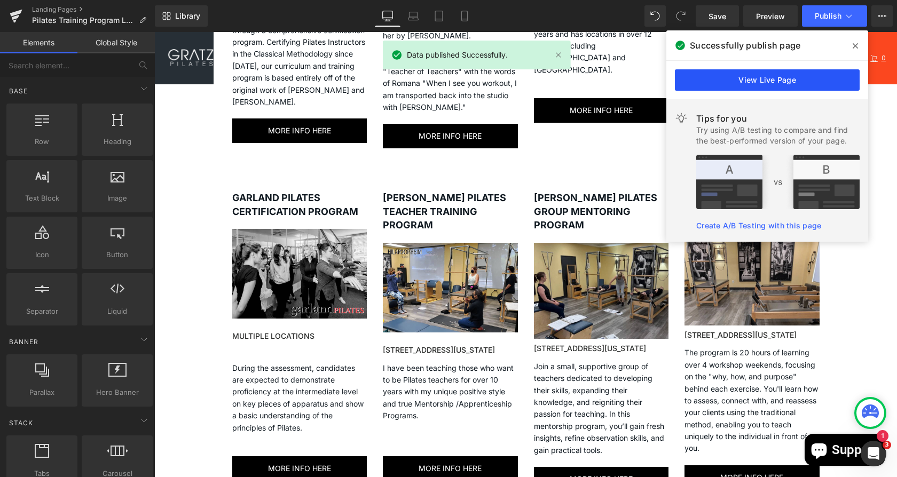
click at [755, 80] on link "View Live Page" at bounding box center [767, 79] width 185 height 21
